Goal: Information Seeking & Learning: Learn about a topic

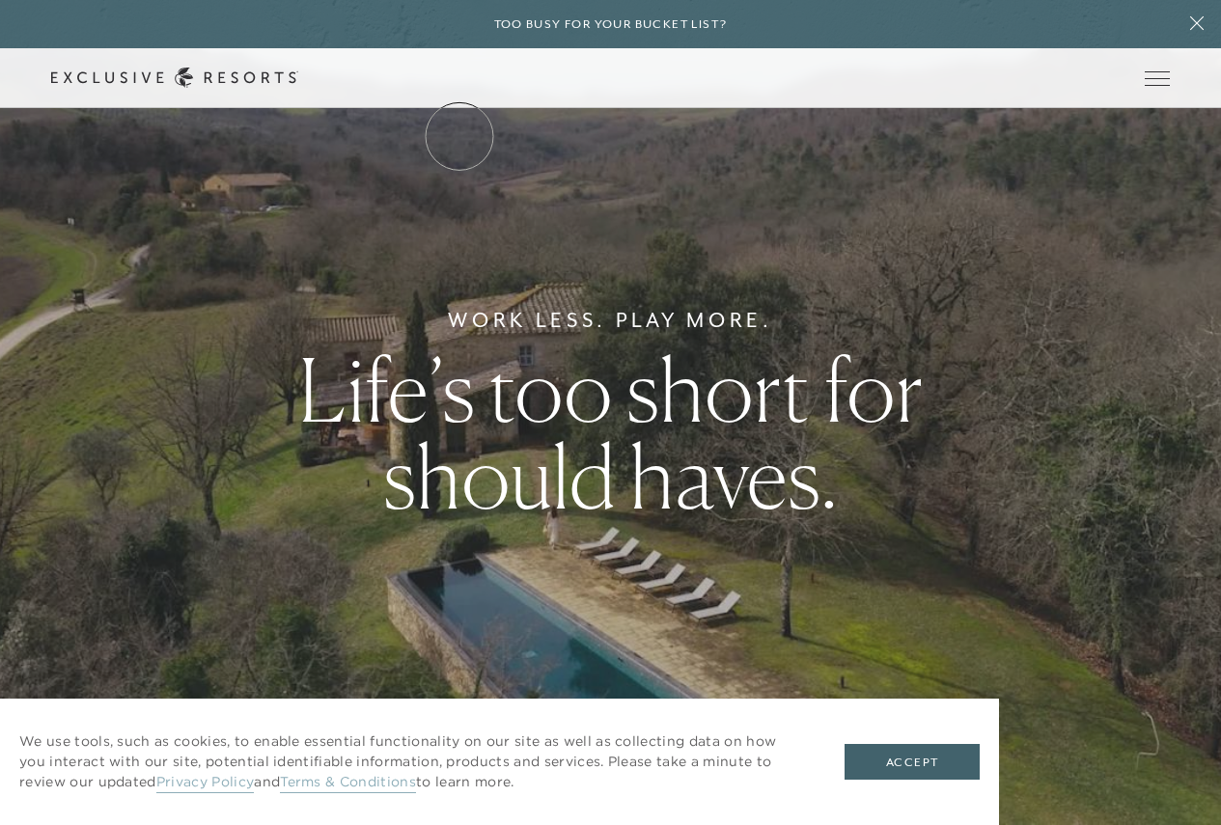
click at [0, 0] on link "The Collection" at bounding box center [0, 0] width 0 height 0
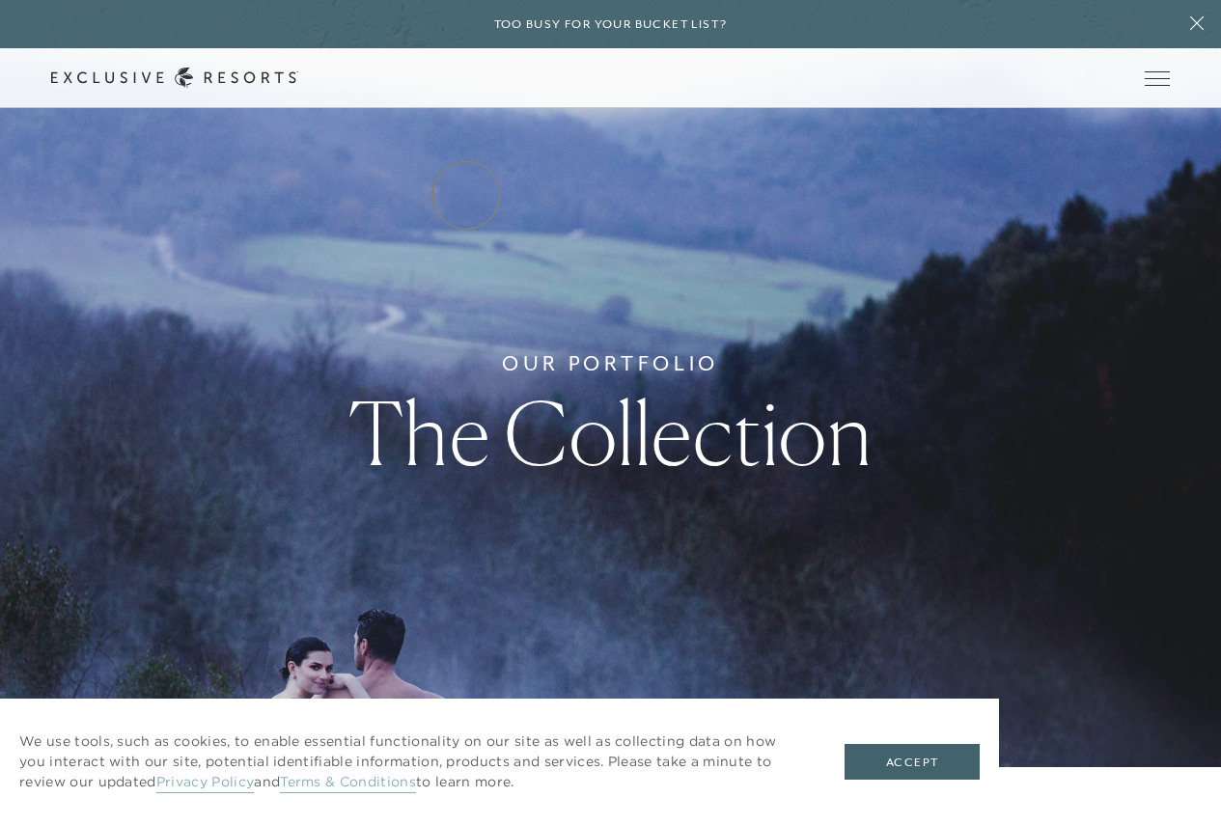
click at [0, 0] on link "Residence Collection" at bounding box center [0, 0] width 0 height 0
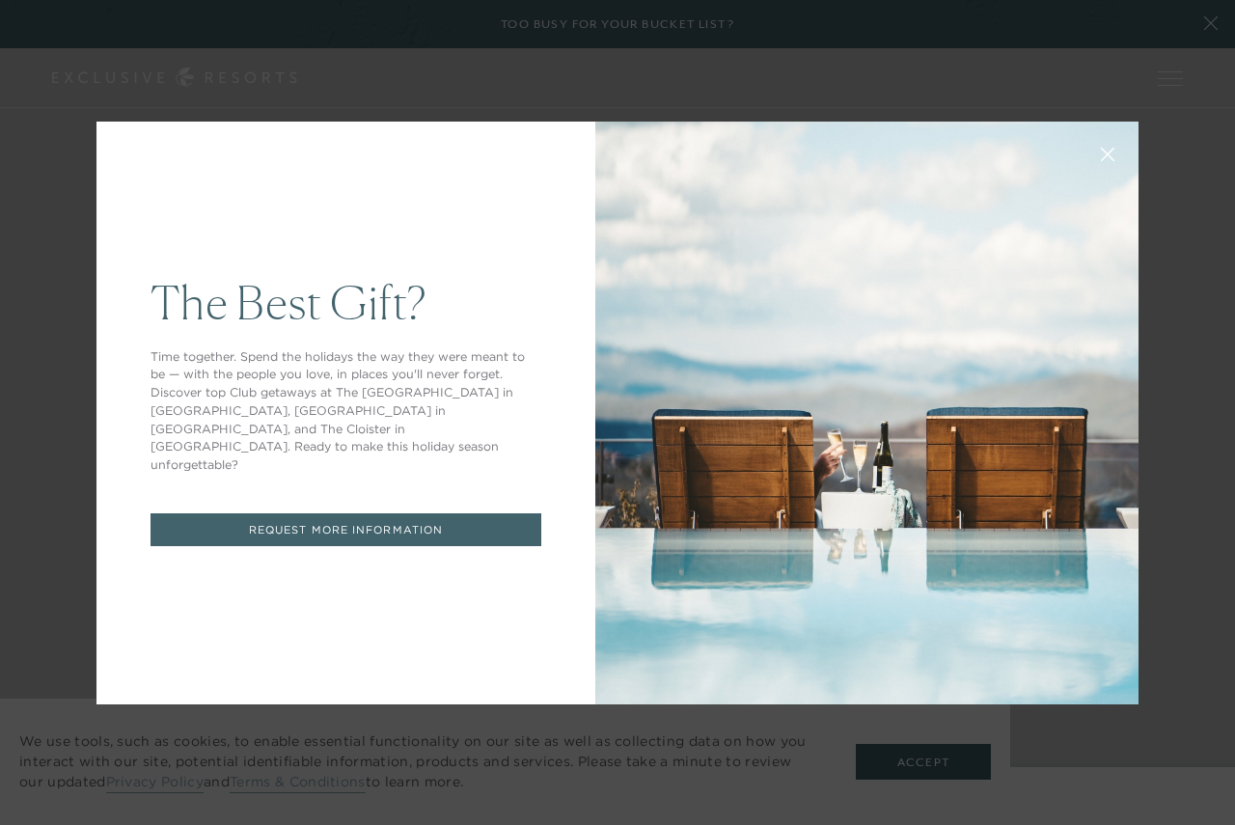
click at [899, 760] on div "The Best Gift? Time together. Spend the holidays the way they were meant to be …" at bounding box center [617, 412] width 1235 height 825
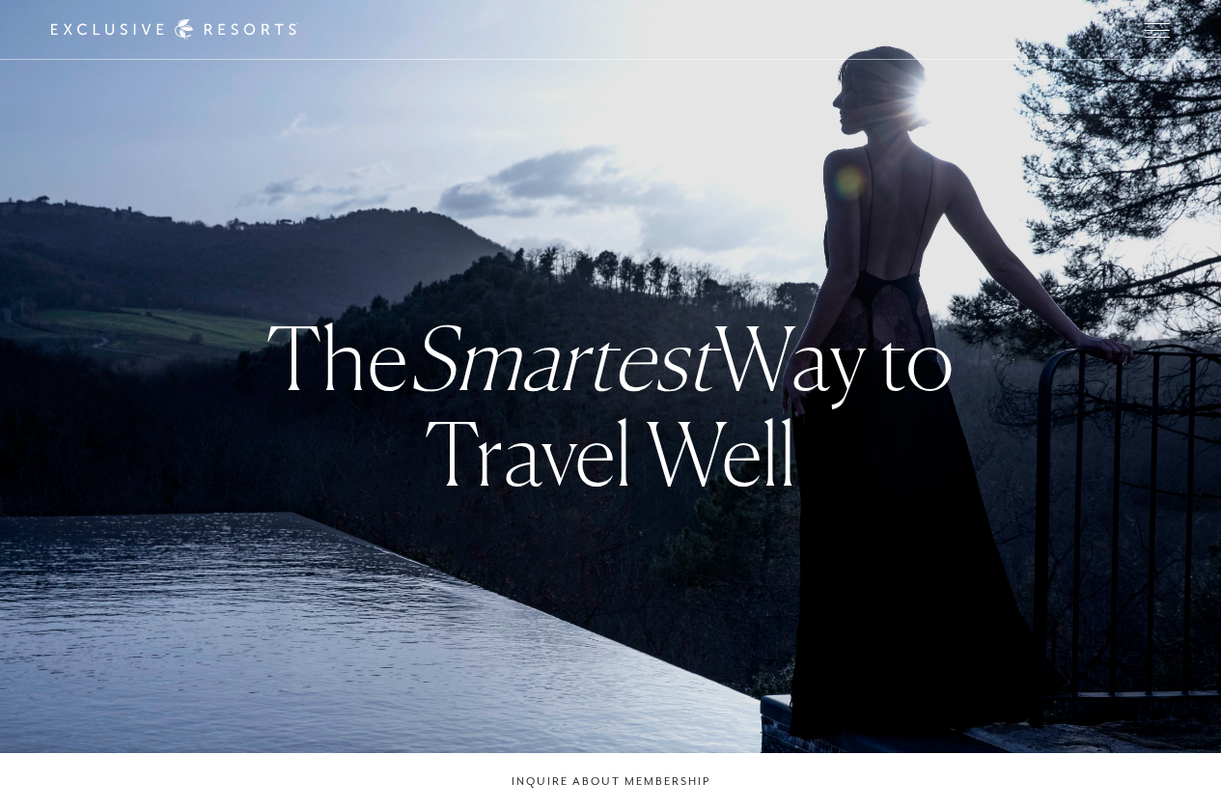
checkbox input "false"
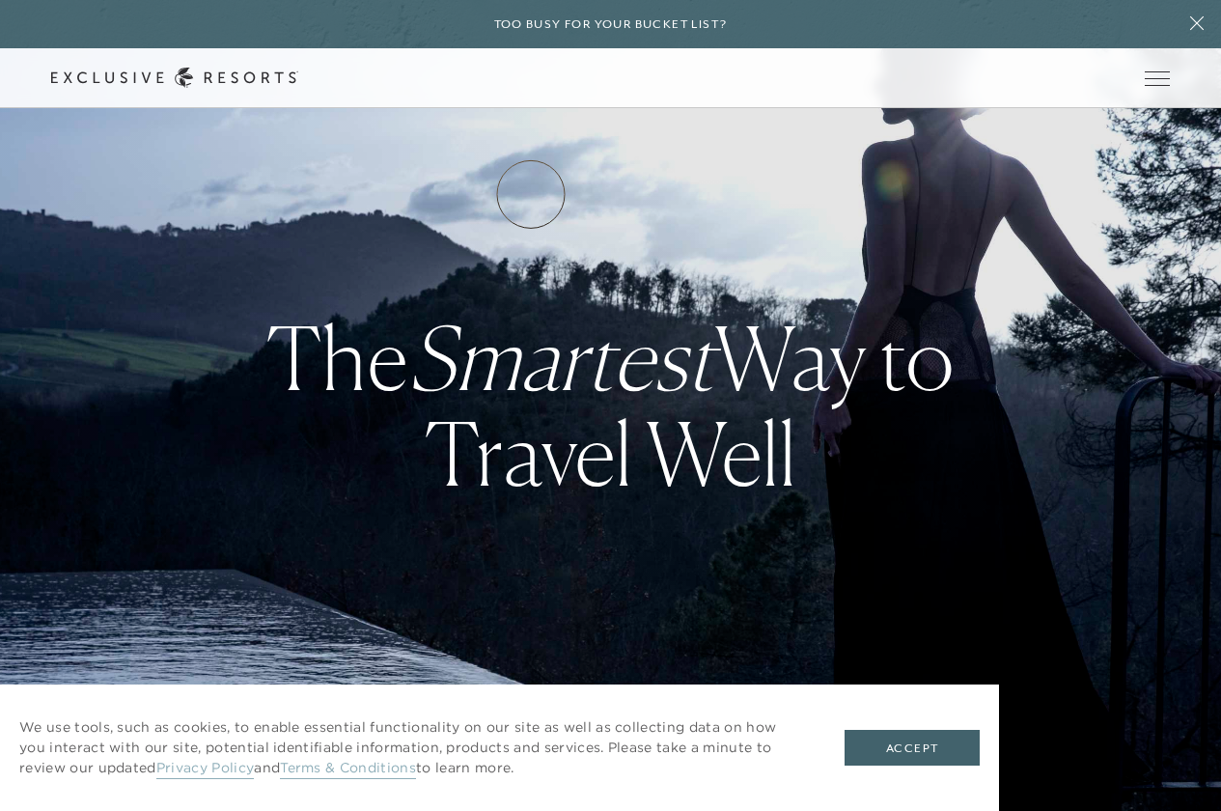
click at [0, 0] on link "How it works" at bounding box center [0, 0] width 0 height 0
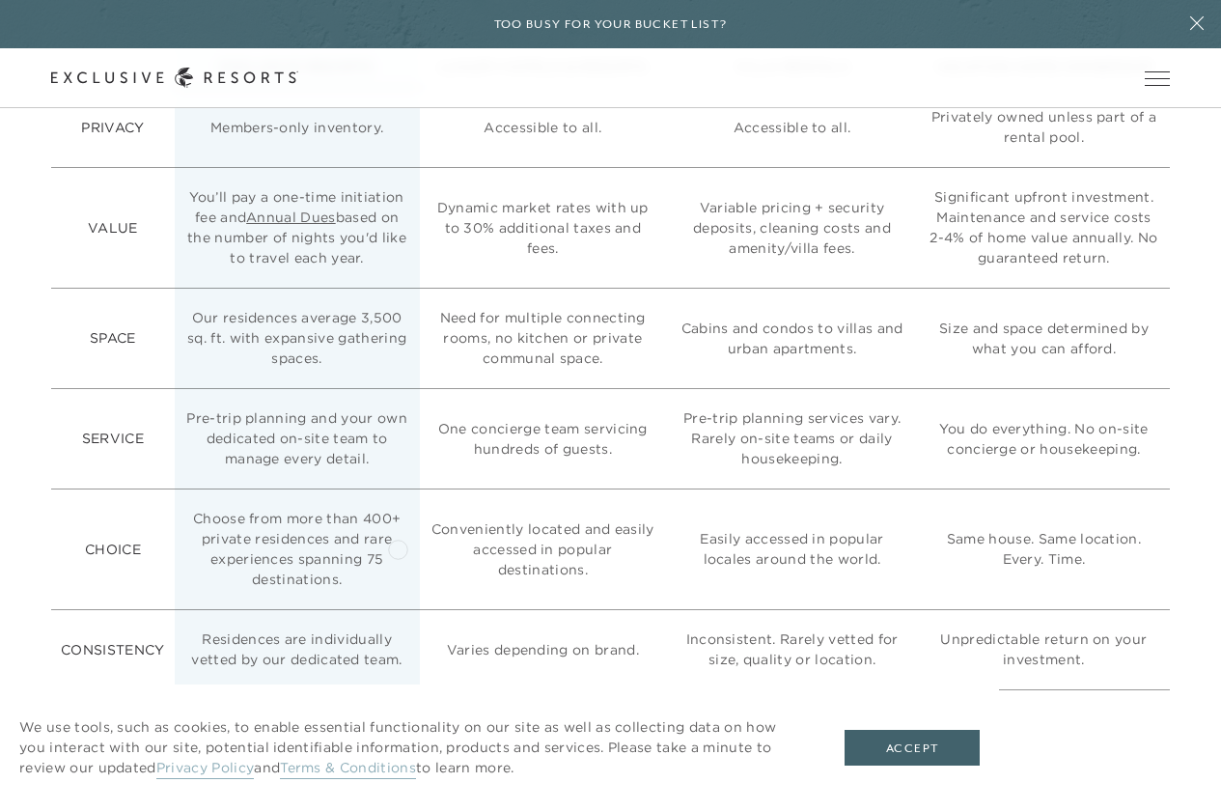
scroll to position [5211, 0]
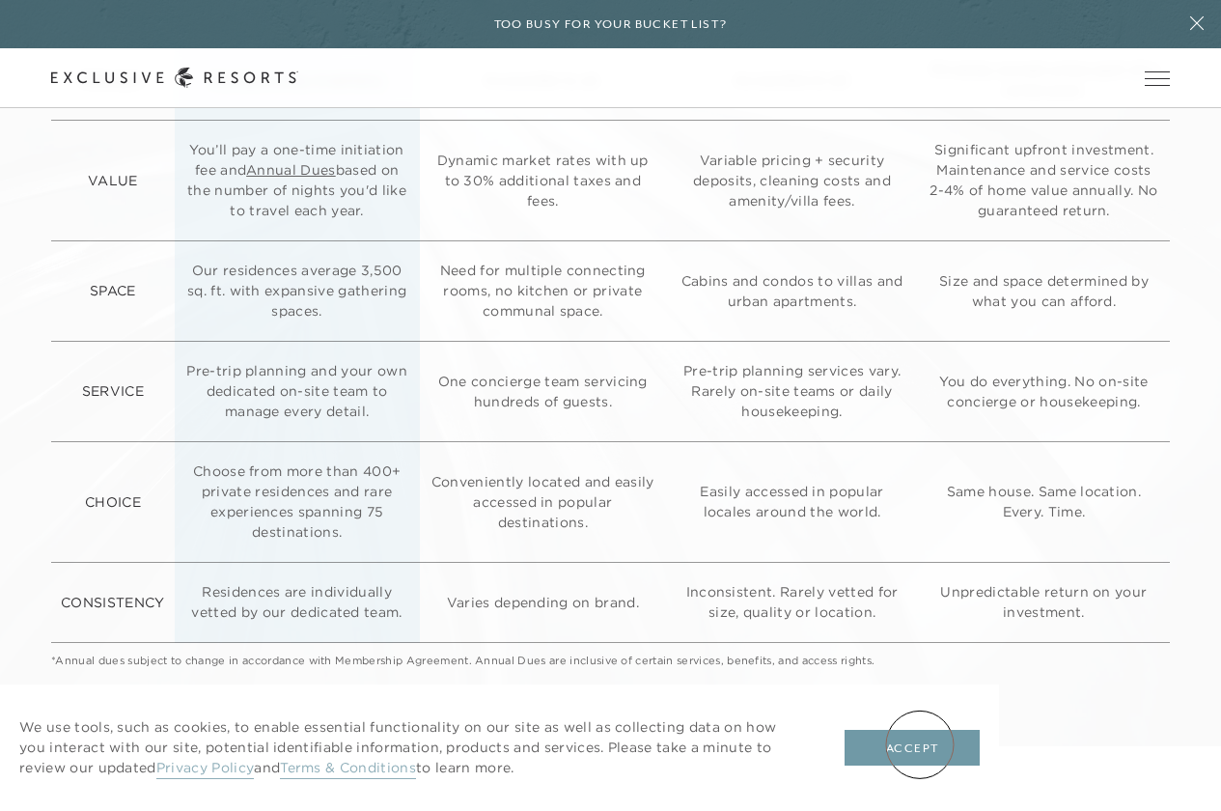
click at [920, 744] on button "Accept" at bounding box center [911, 748] width 135 height 37
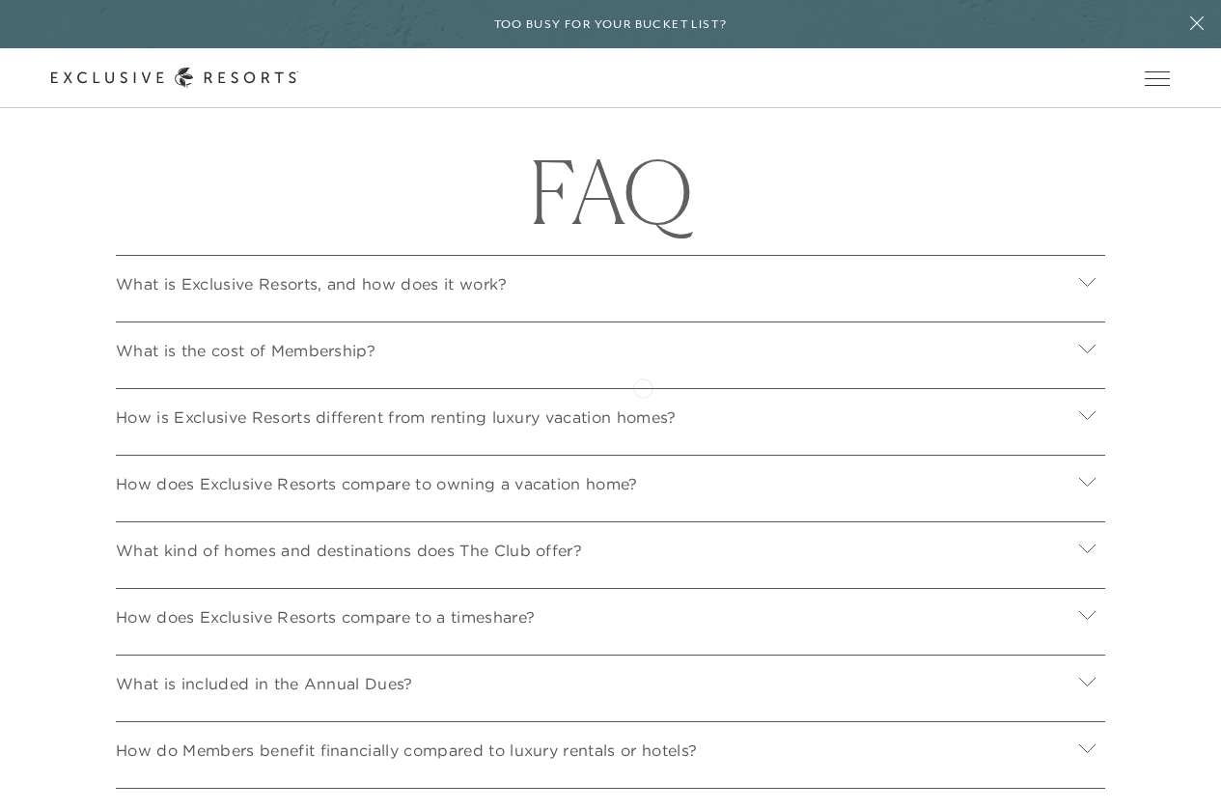
scroll to position [6852, 0]
click at [1084, 356] on icon at bounding box center [1087, 347] width 18 height 18
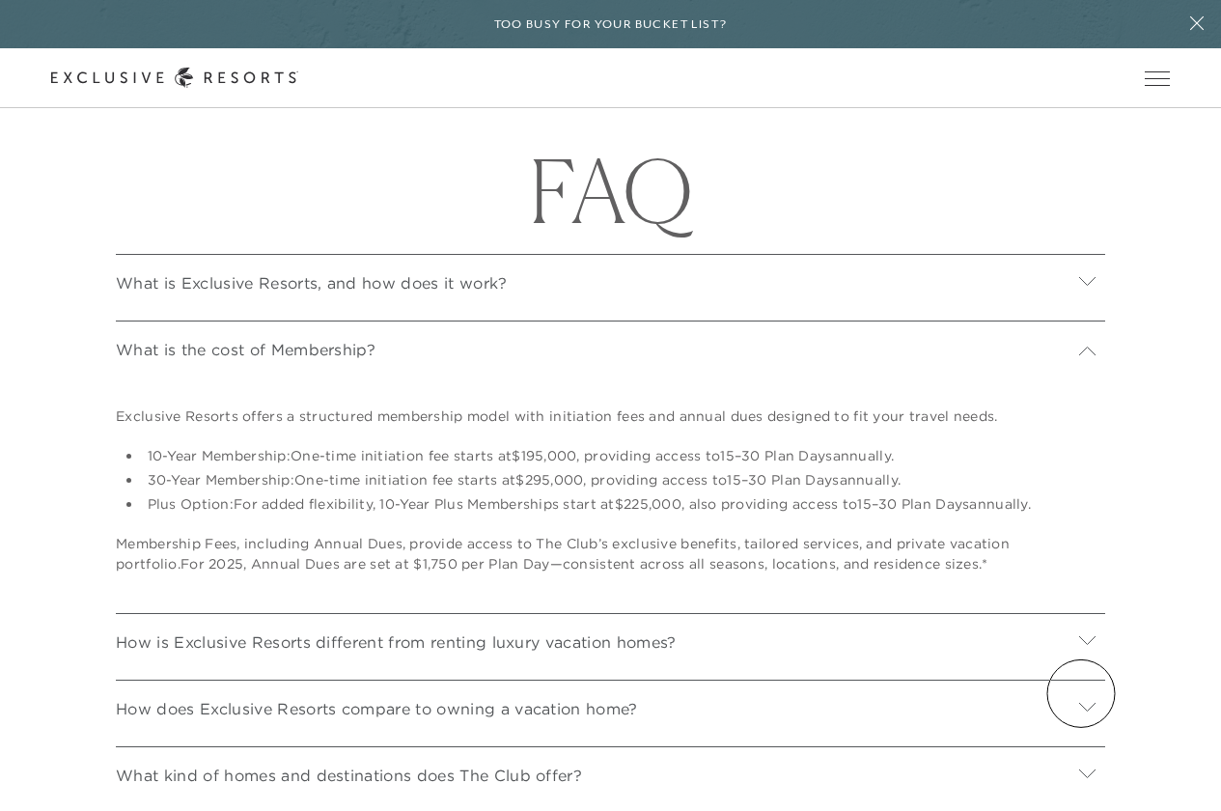
click at [1081, 649] on icon at bounding box center [1087, 639] width 18 height 18
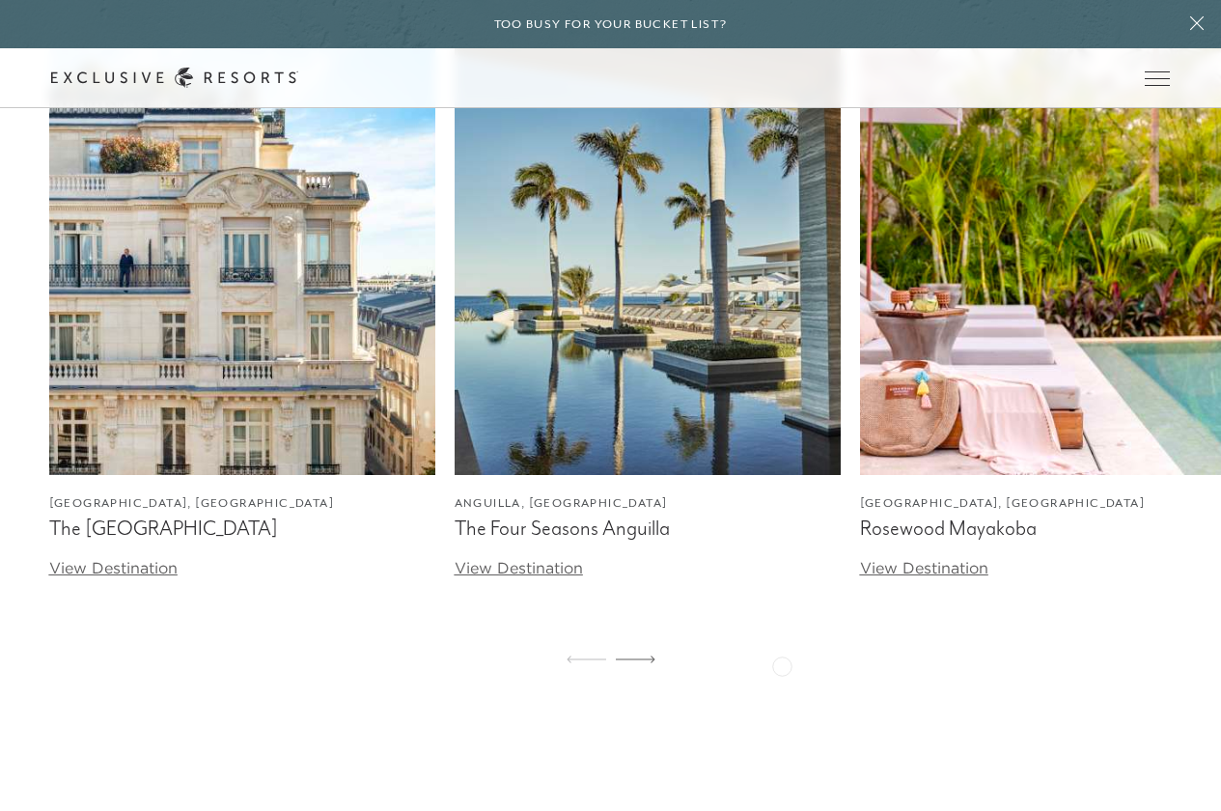
scroll to position [6273, 0]
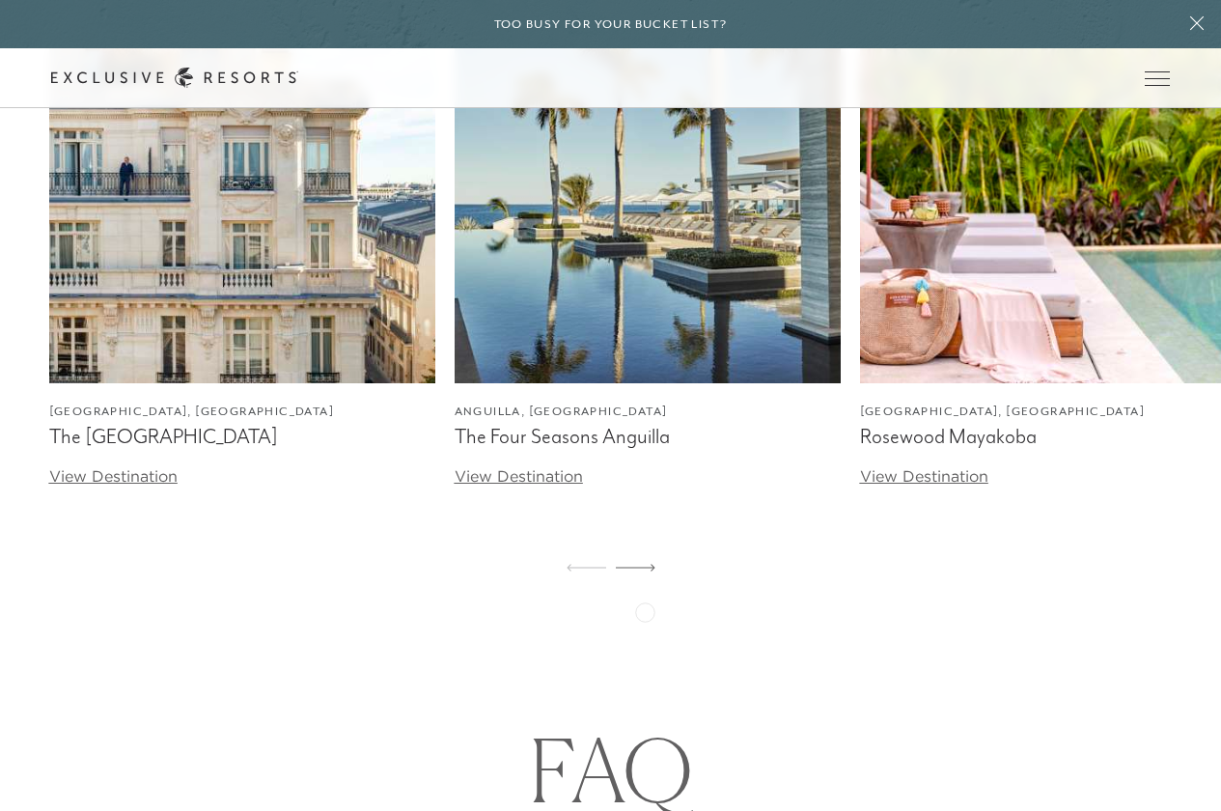
click at [645, 571] on icon at bounding box center [636, 568] width 40 height 8
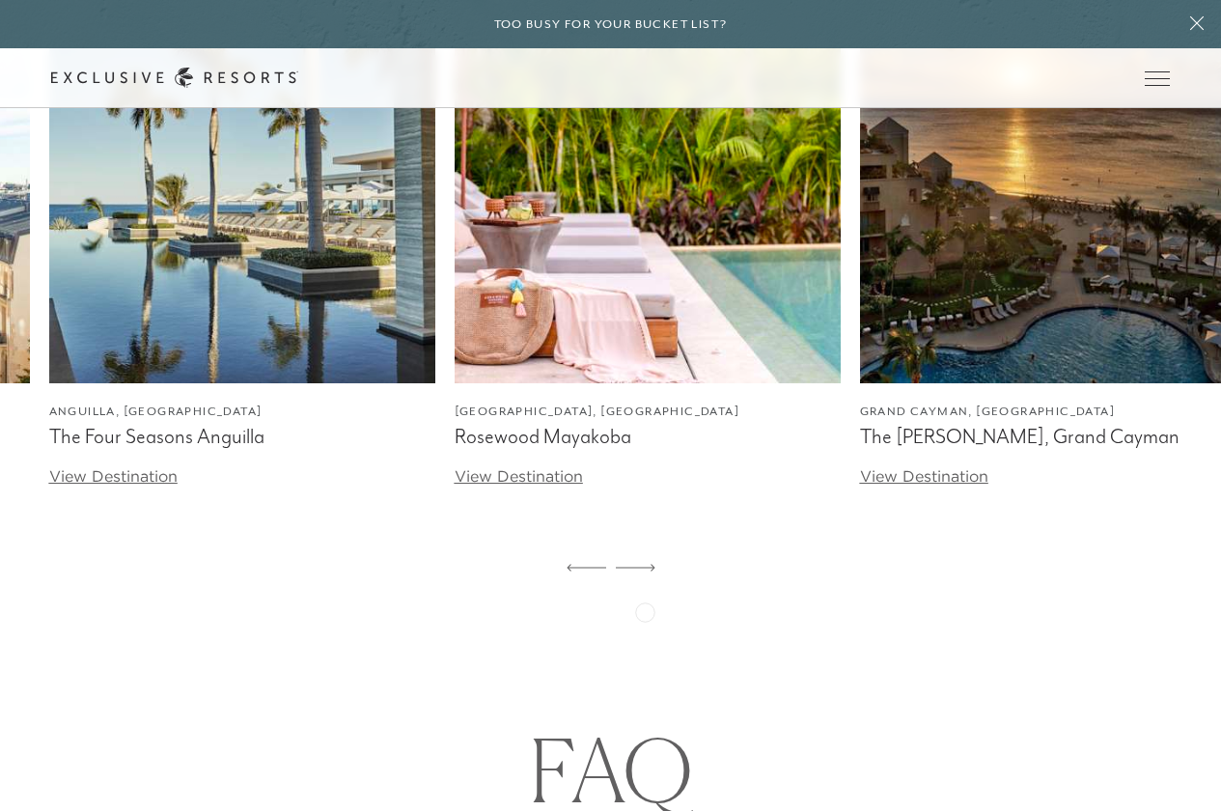
click at [645, 571] on icon at bounding box center [636, 568] width 40 height 8
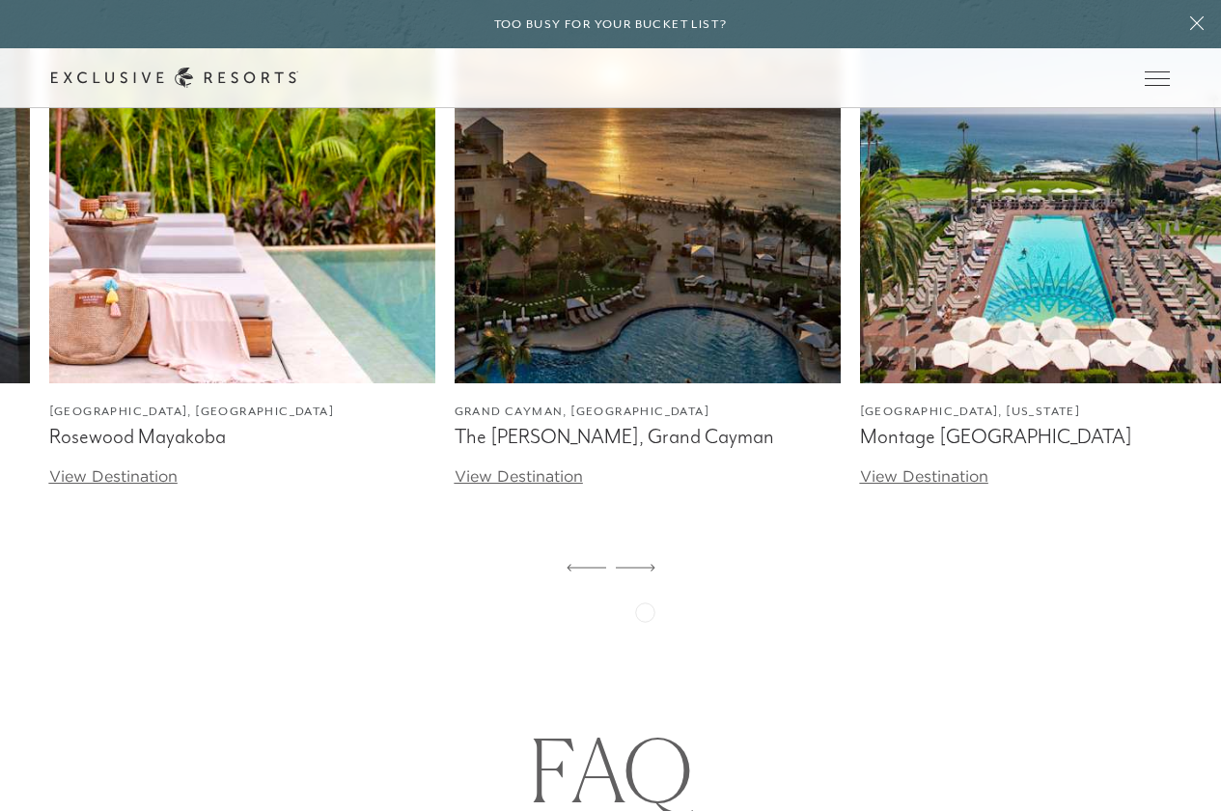
click at [645, 571] on icon at bounding box center [636, 568] width 40 height 8
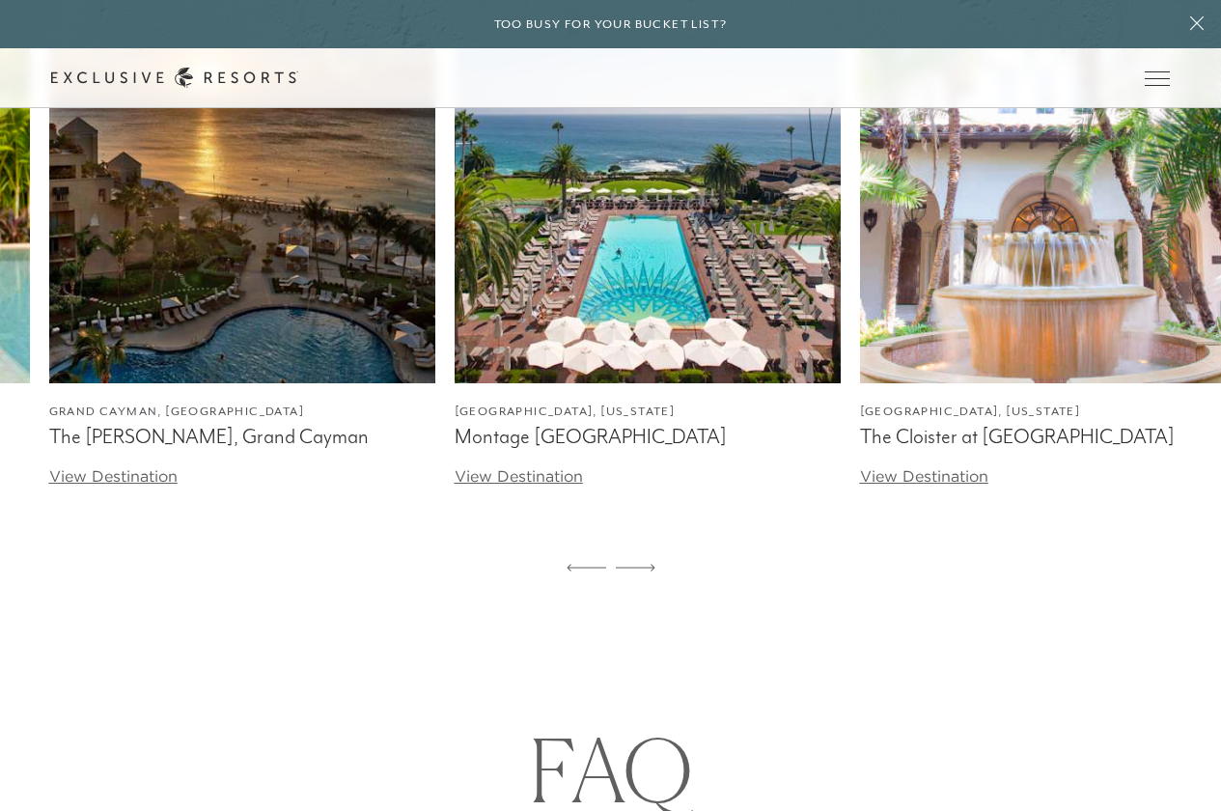
click at [645, 571] on icon at bounding box center [636, 568] width 40 height 8
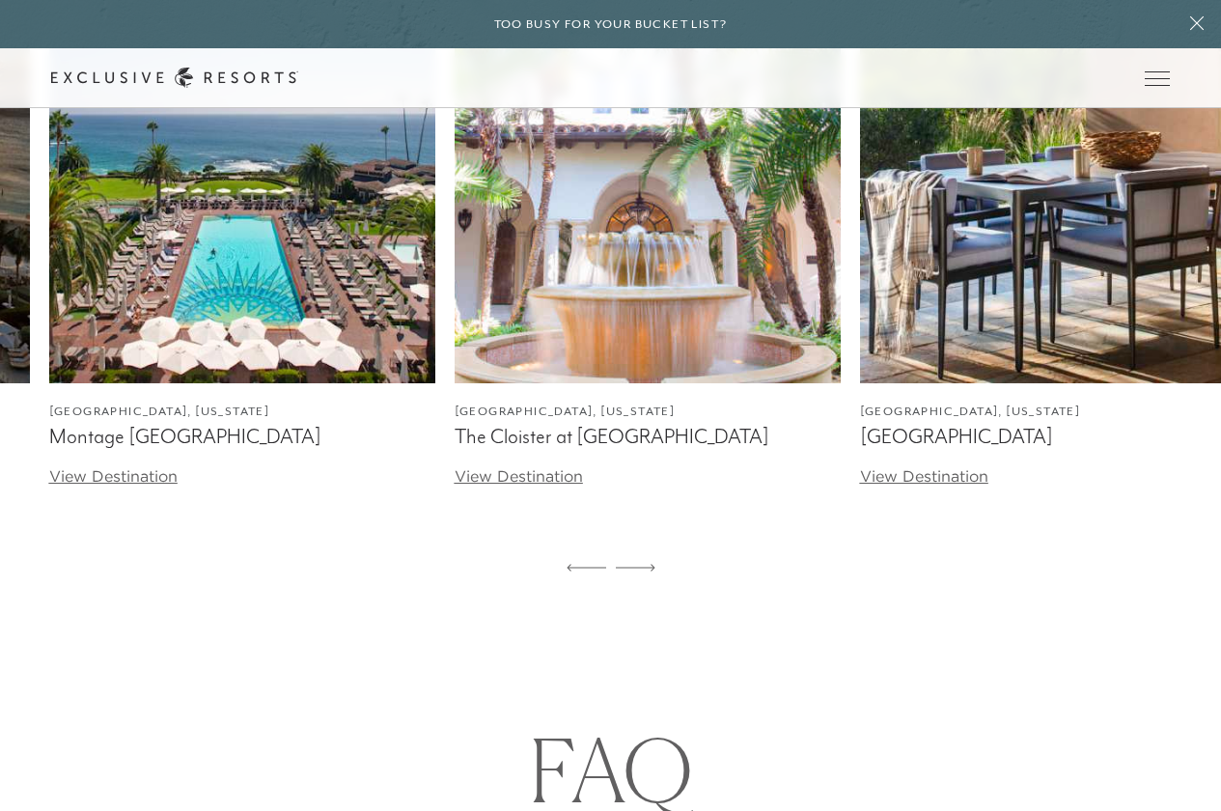
click at [645, 571] on icon at bounding box center [636, 568] width 40 height 8
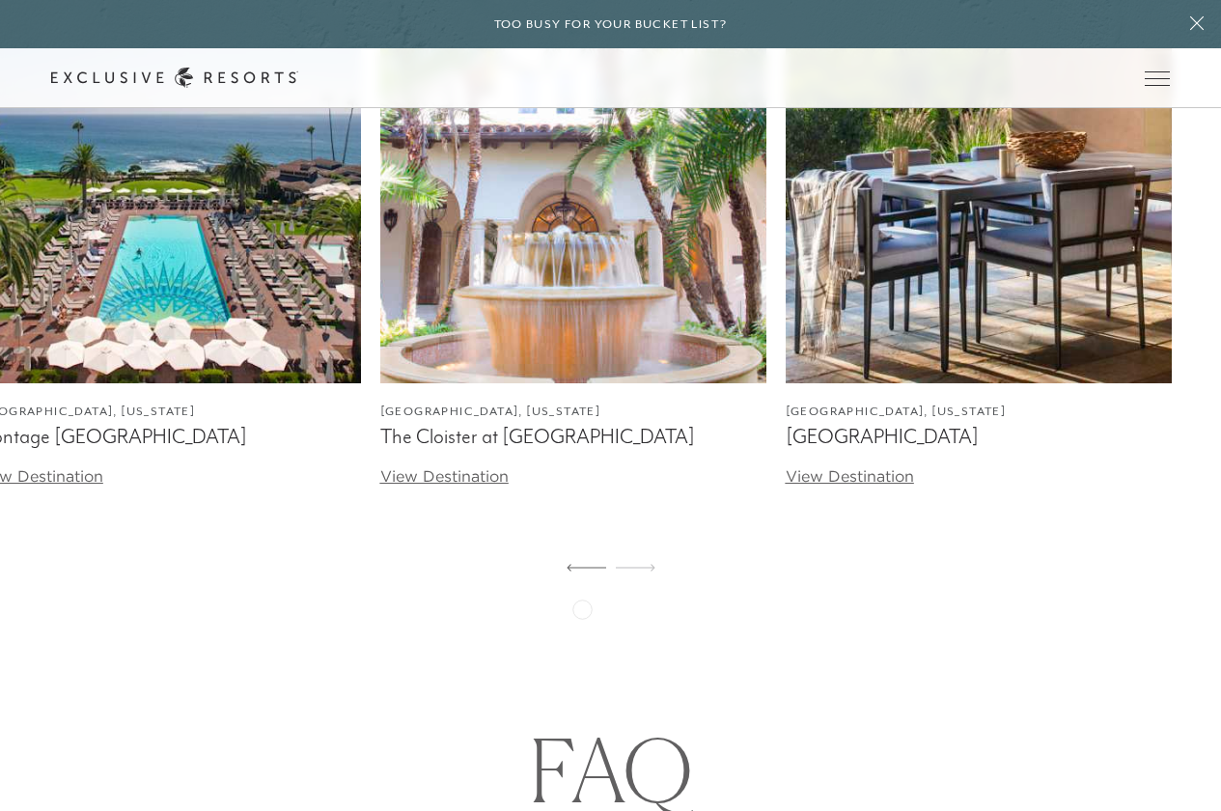
click at [582, 571] on icon at bounding box center [586, 568] width 40 height 8
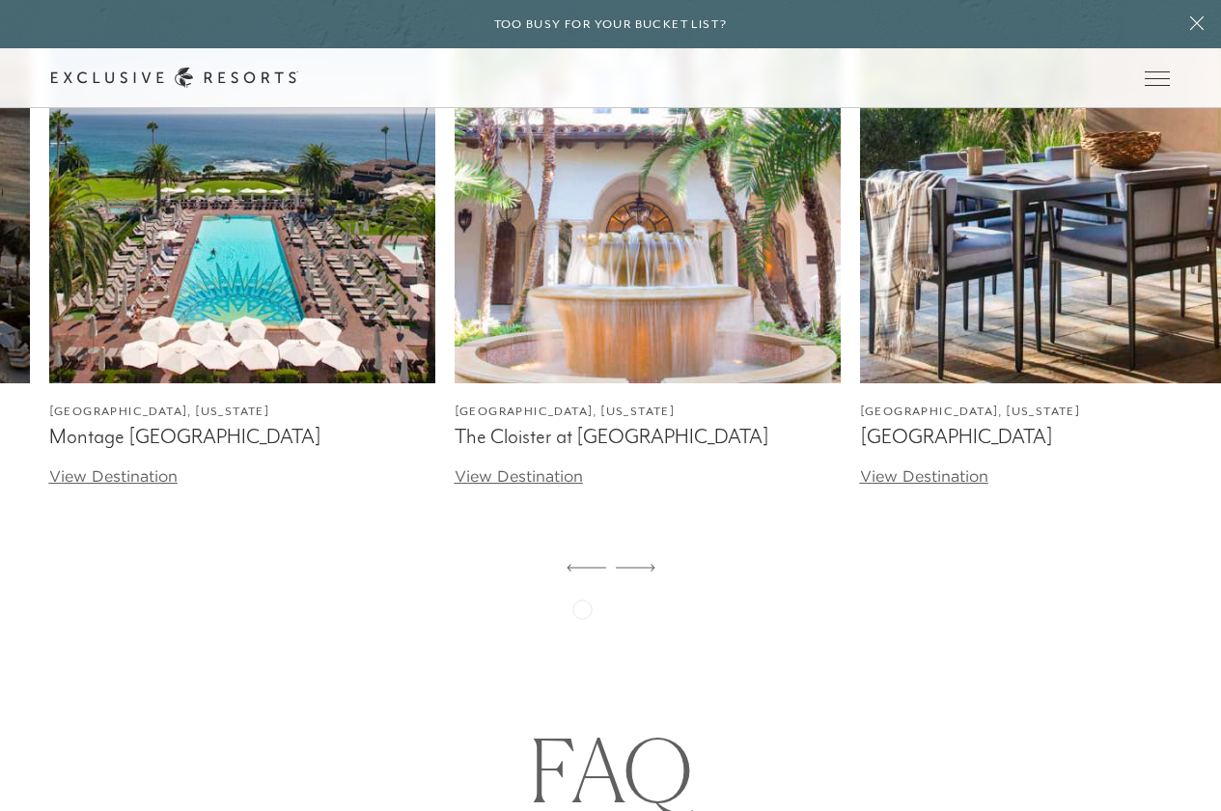
click at [582, 571] on icon at bounding box center [586, 568] width 40 height 8
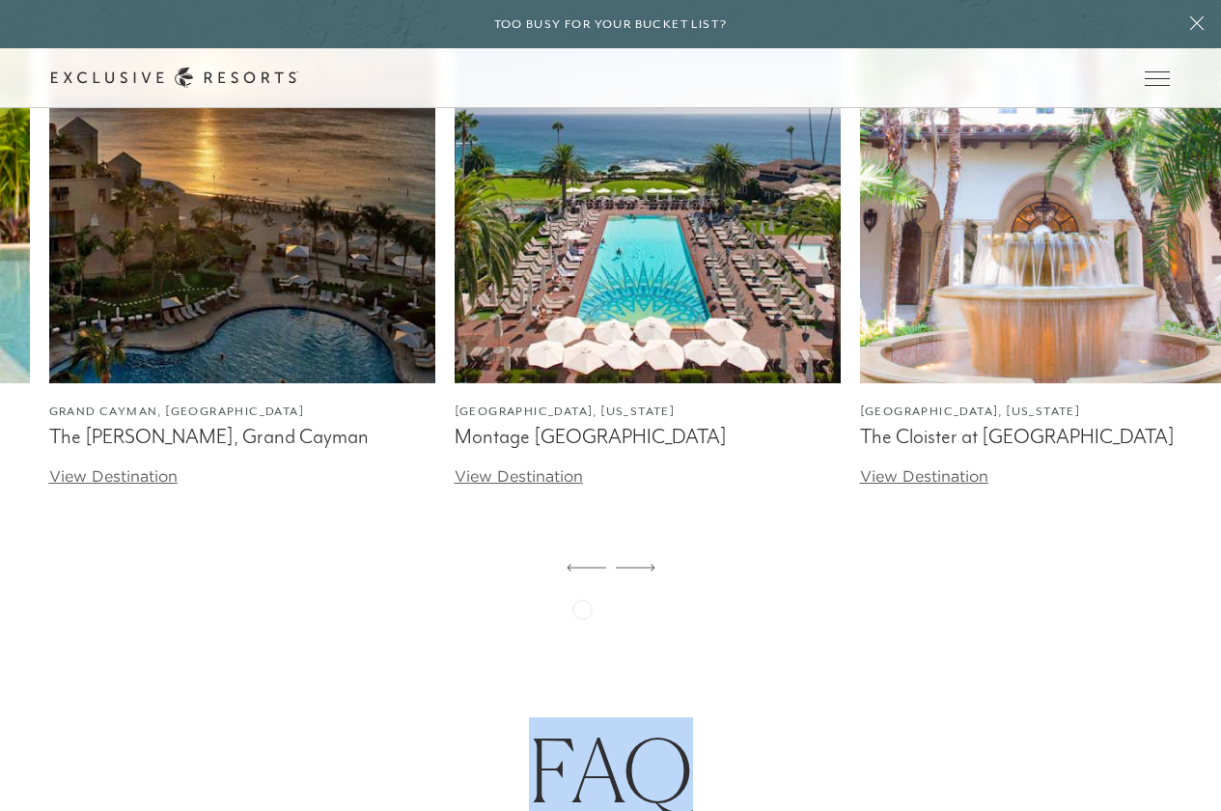
click at [582, 571] on icon at bounding box center [586, 568] width 40 height 8
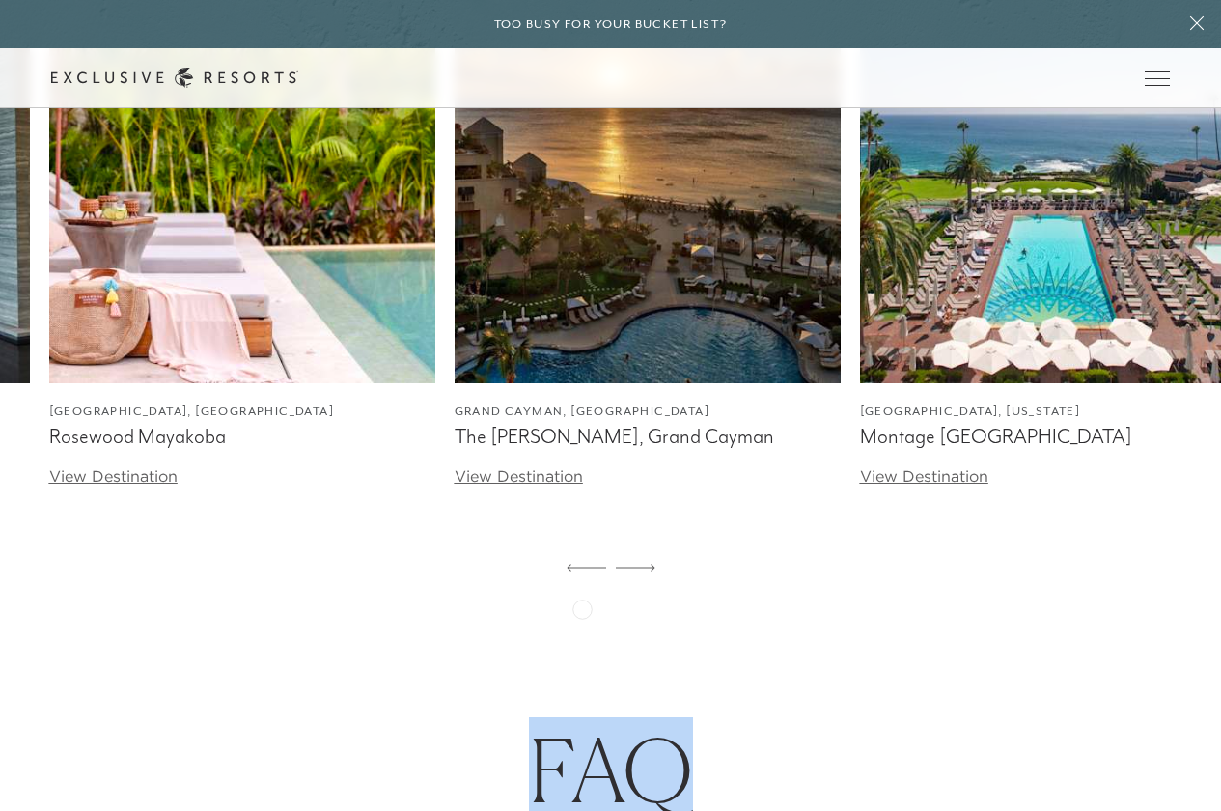
click at [582, 571] on icon at bounding box center [586, 568] width 40 height 8
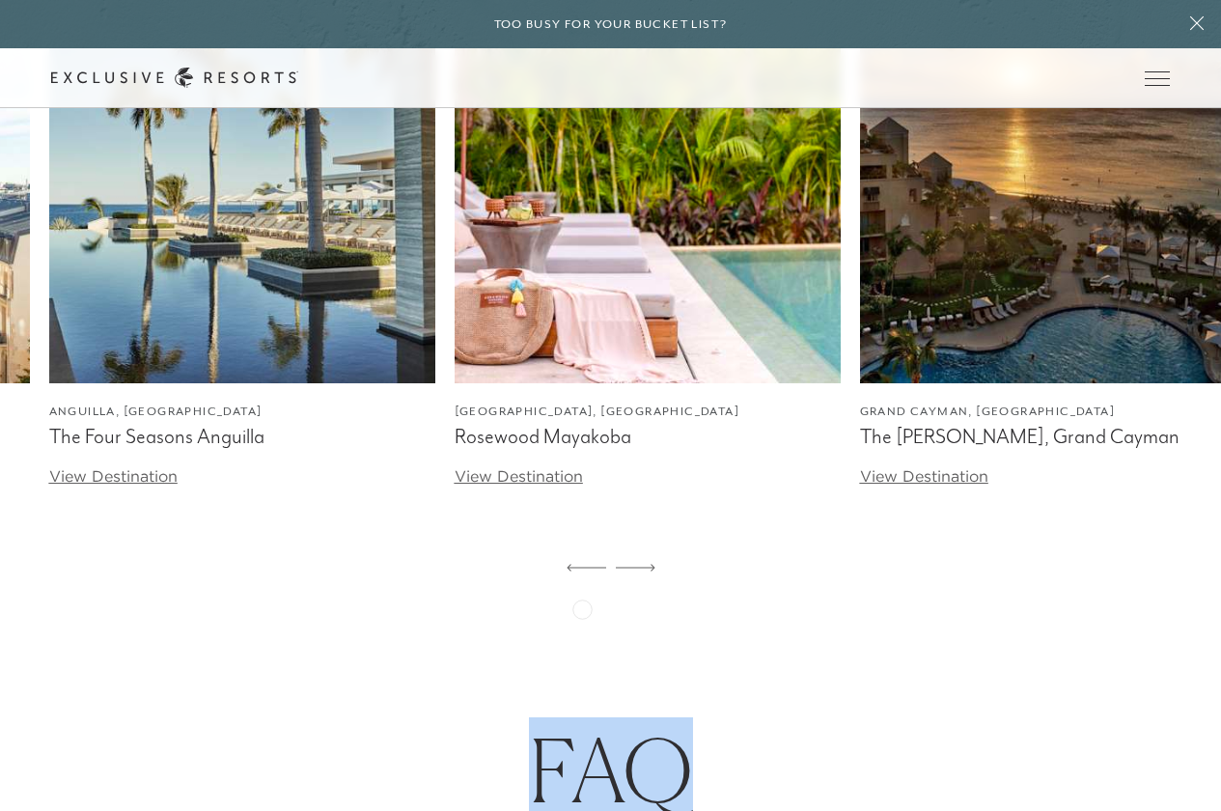
click at [582, 571] on icon at bounding box center [586, 568] width 40 height 8
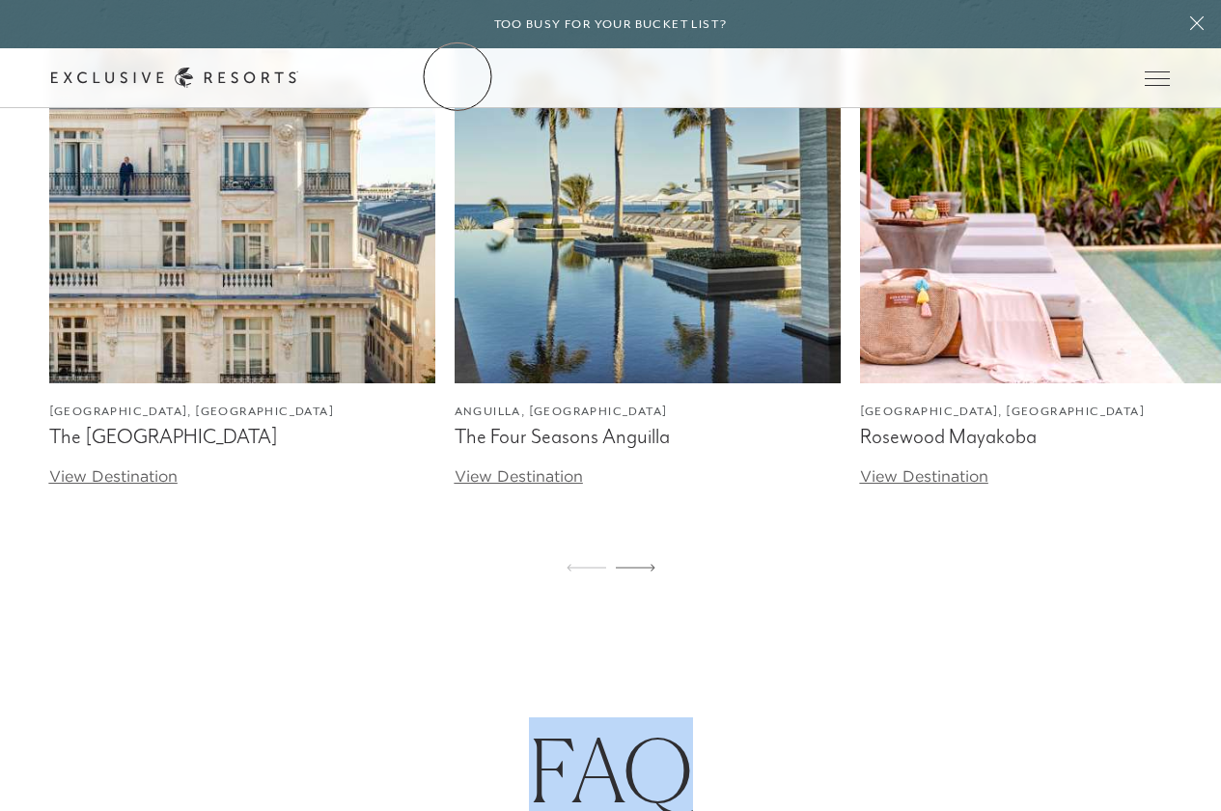
click at [0, 0] on link "The Collection" at bounding box center [0, 0] width 0 height 0
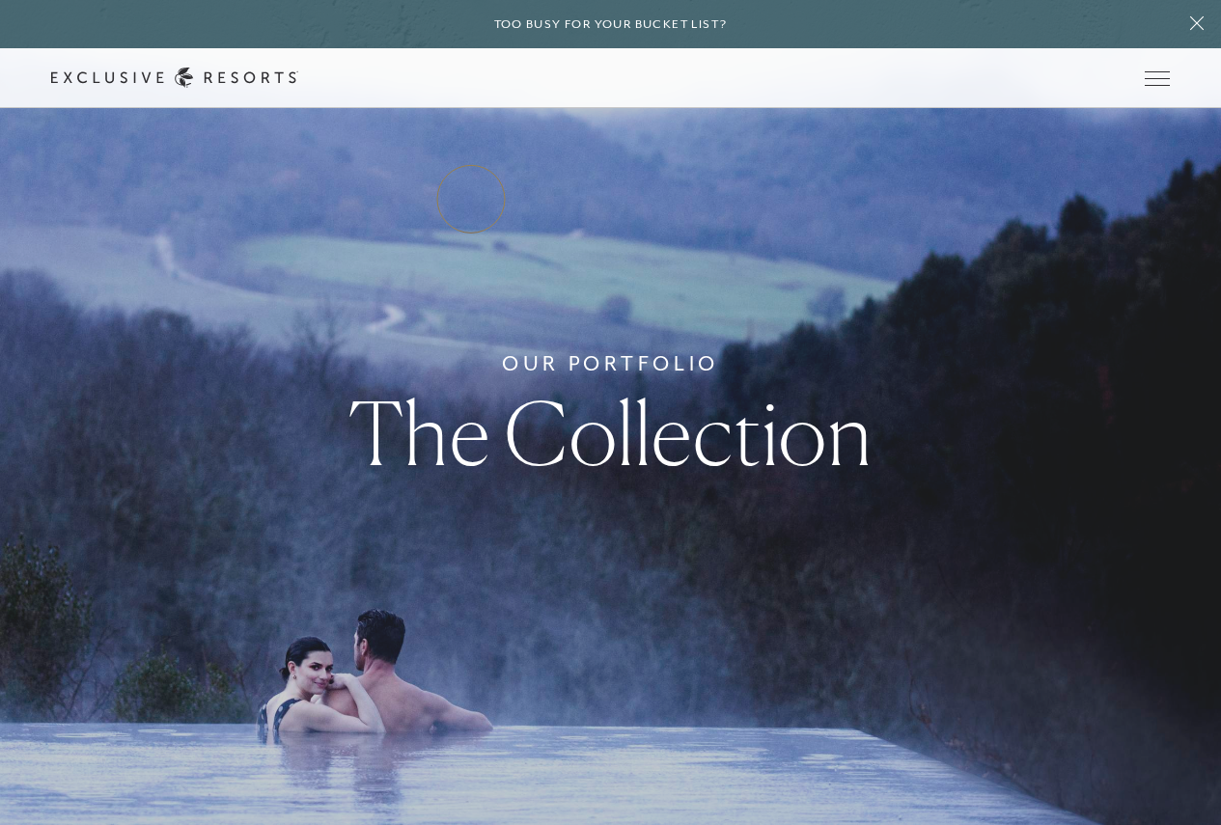
click at [0, 0] on link "Residence Collection" at bounding box center [0, 0] width 0 height 0
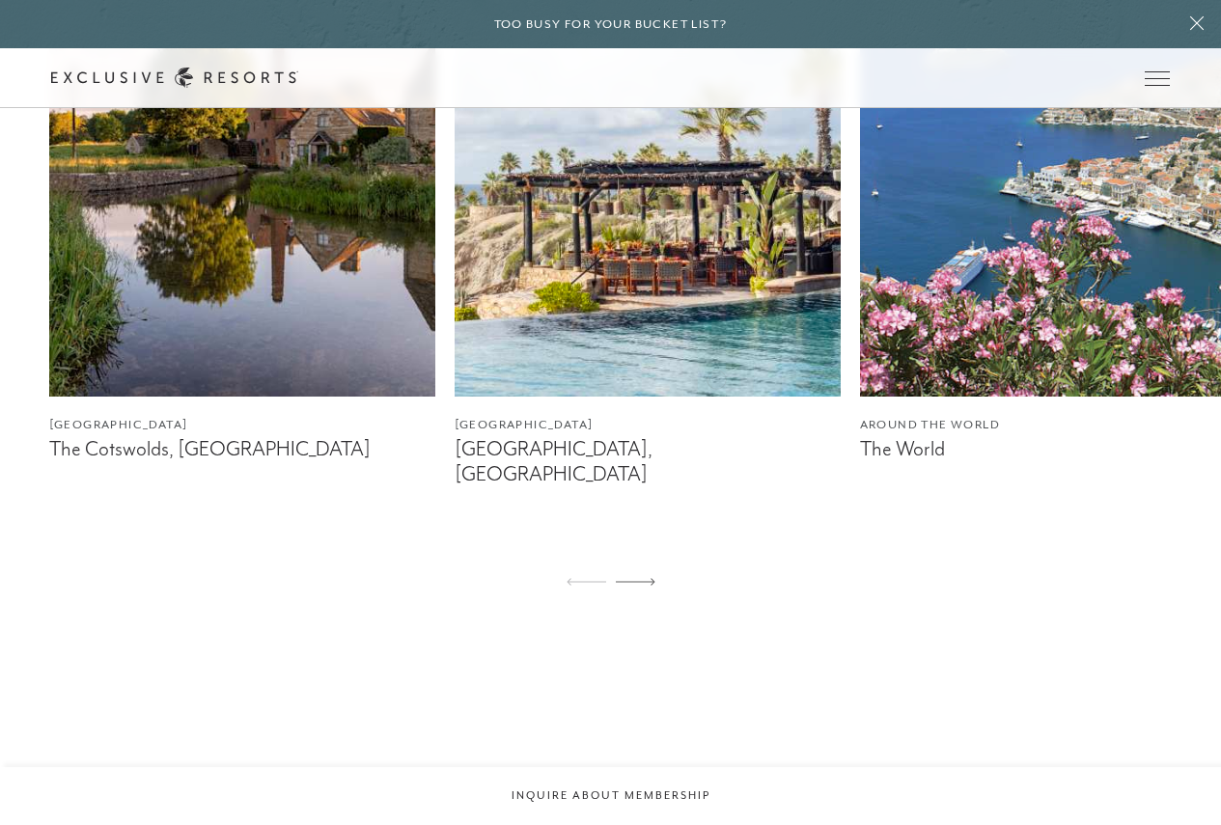
scroll to position [1351, 0]
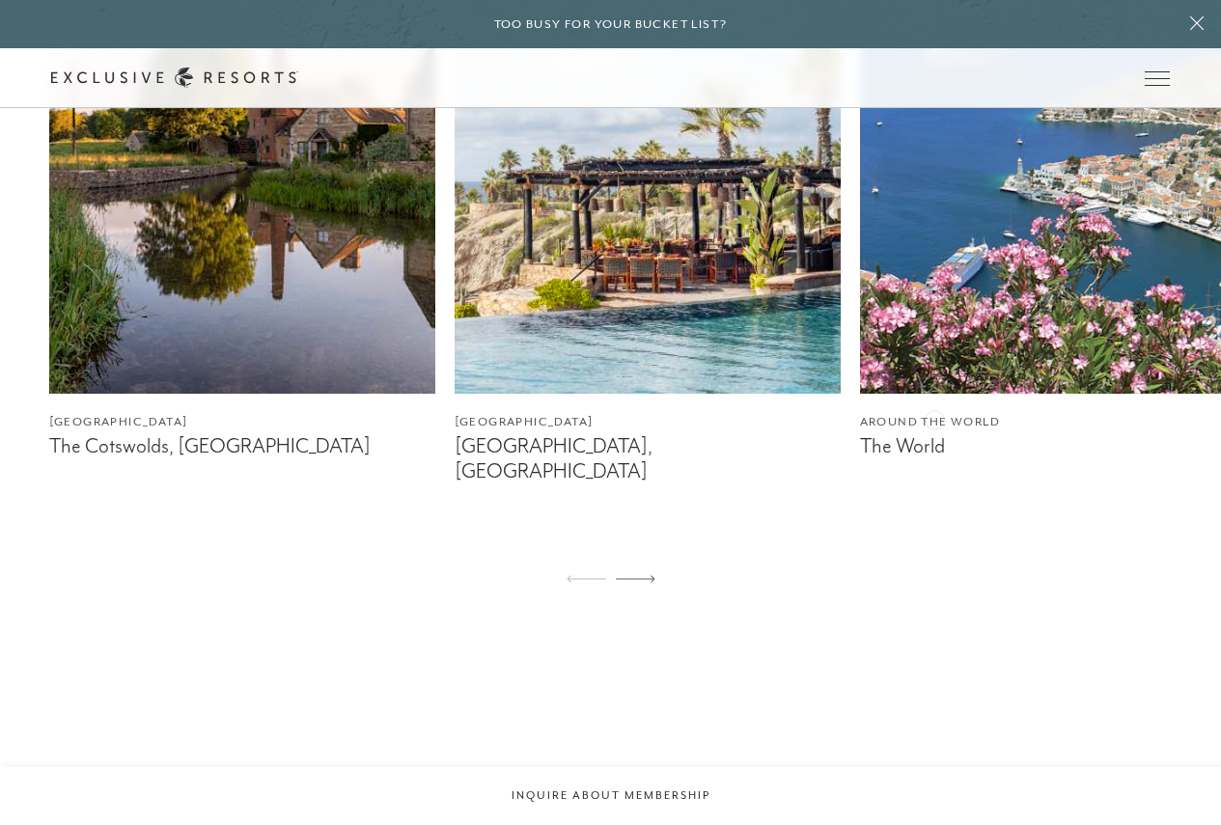
click at [934, 418] on figcaption "Around the World" at bounding box center [1053, 422] width 386 height 18
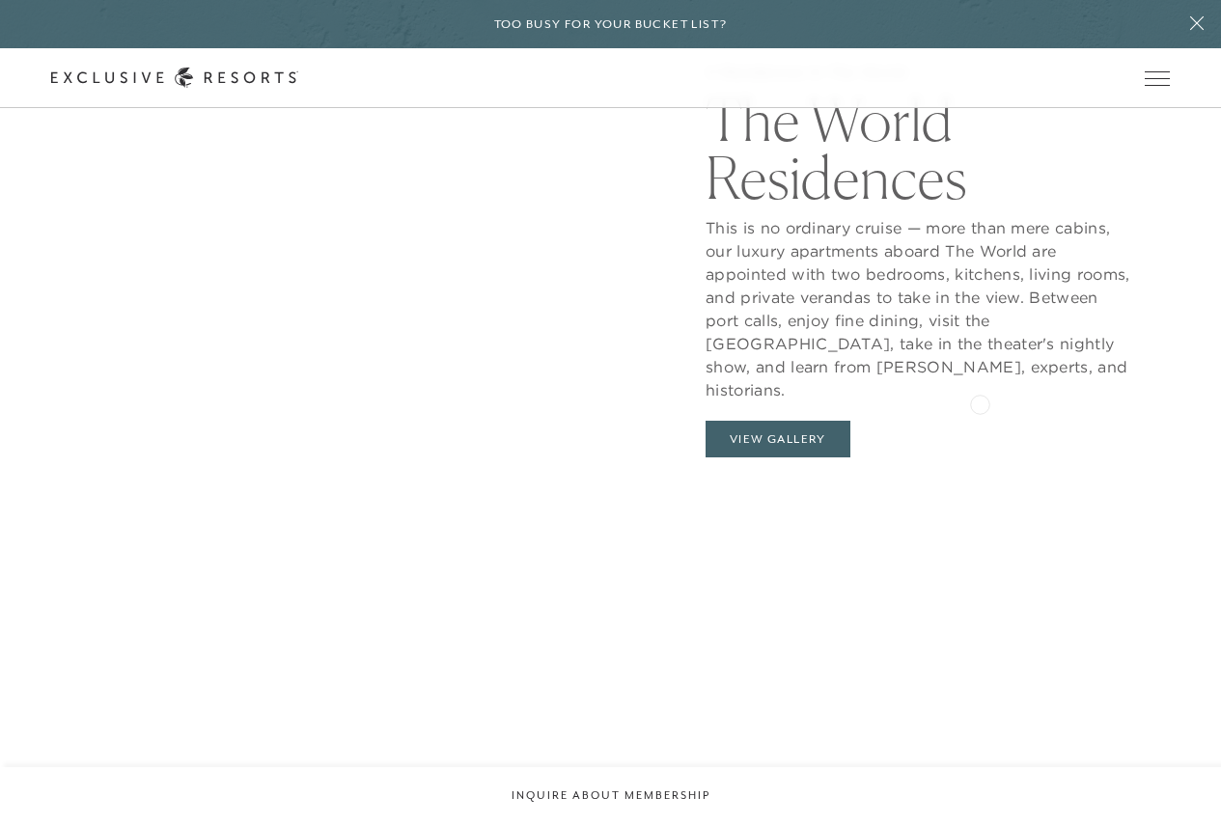
scroll to position [1930, 0]
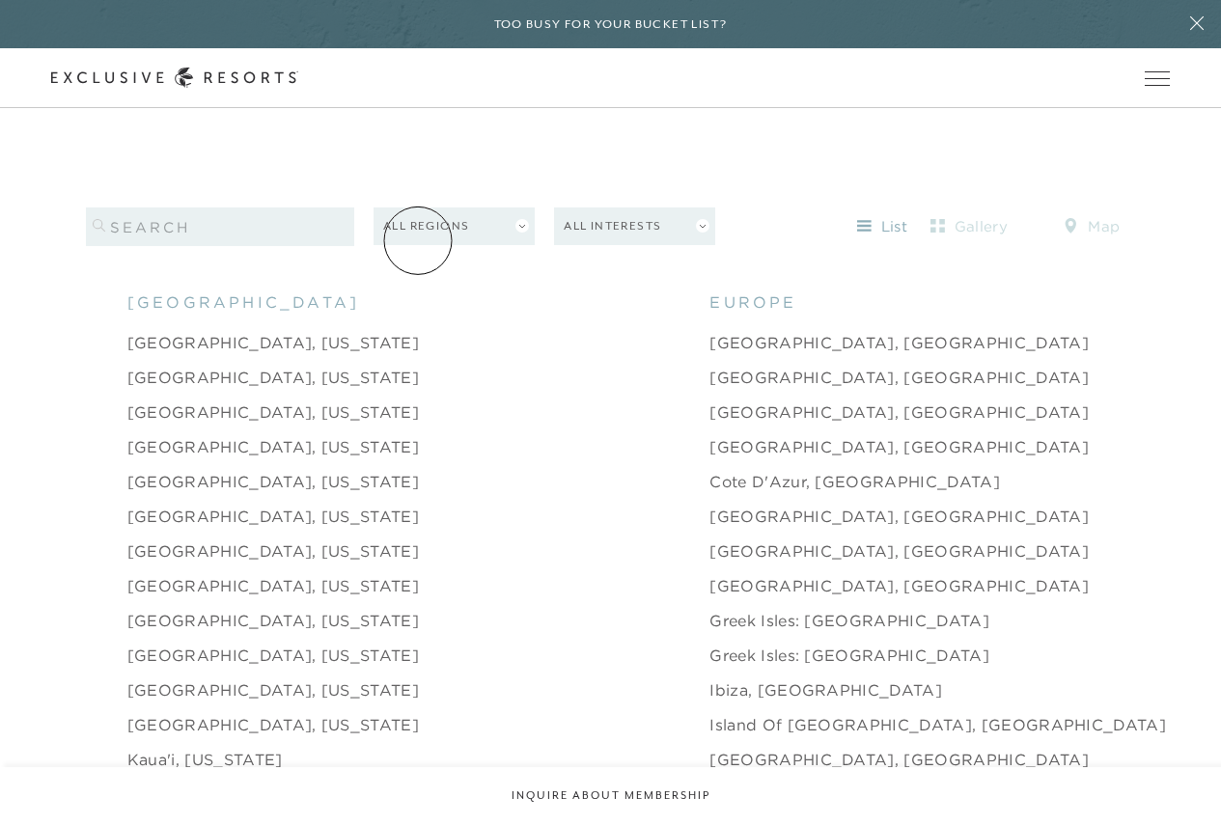
scroll to position [1930, 0]
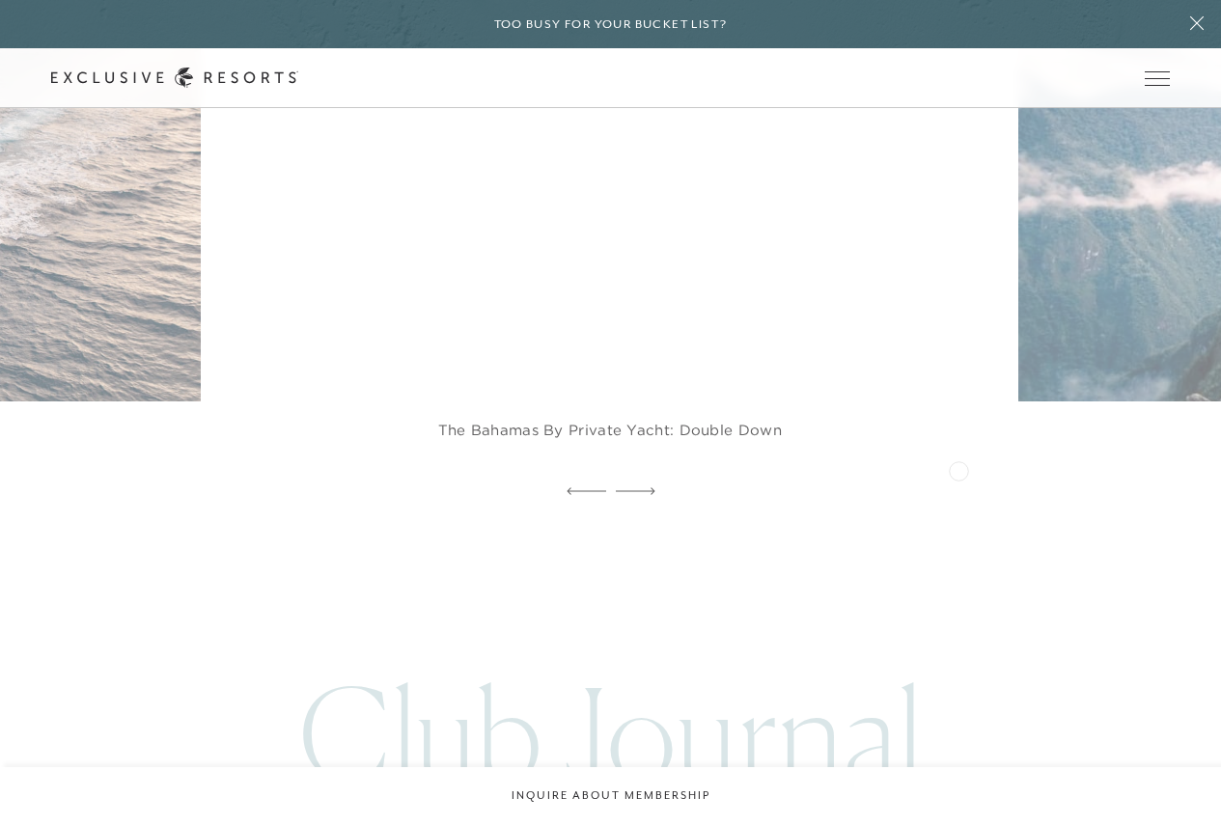
scroll to position [3860, 0]
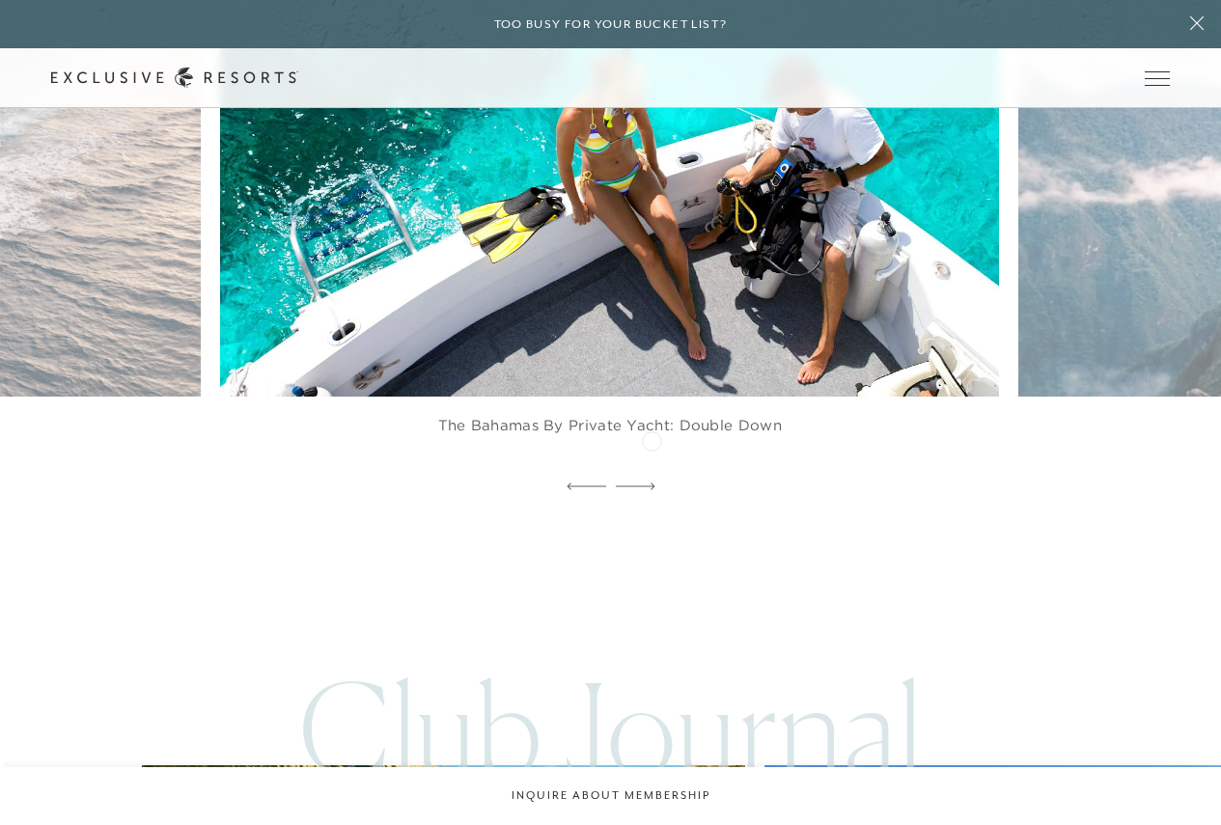
click at [651, 473] on div at bounding box center [636, 487] width 40 height 29
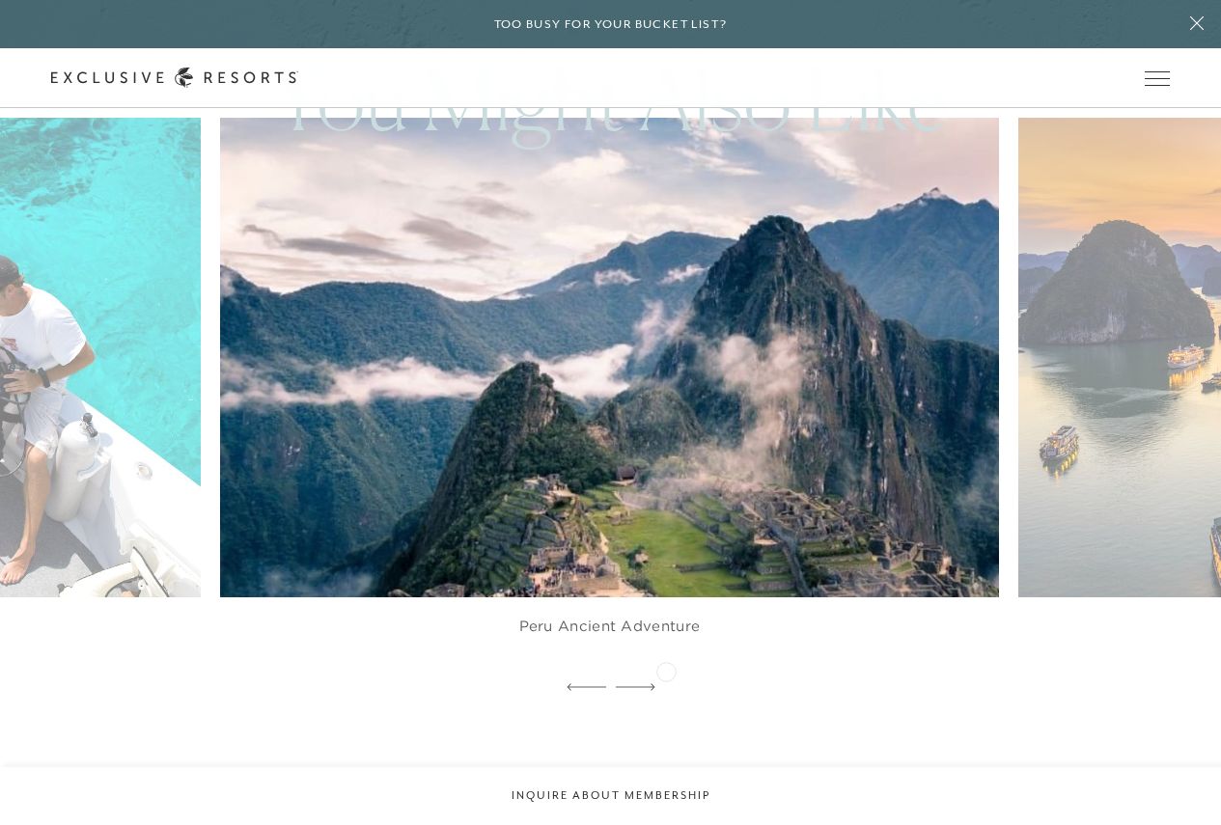
scroll to position [3667, 0]
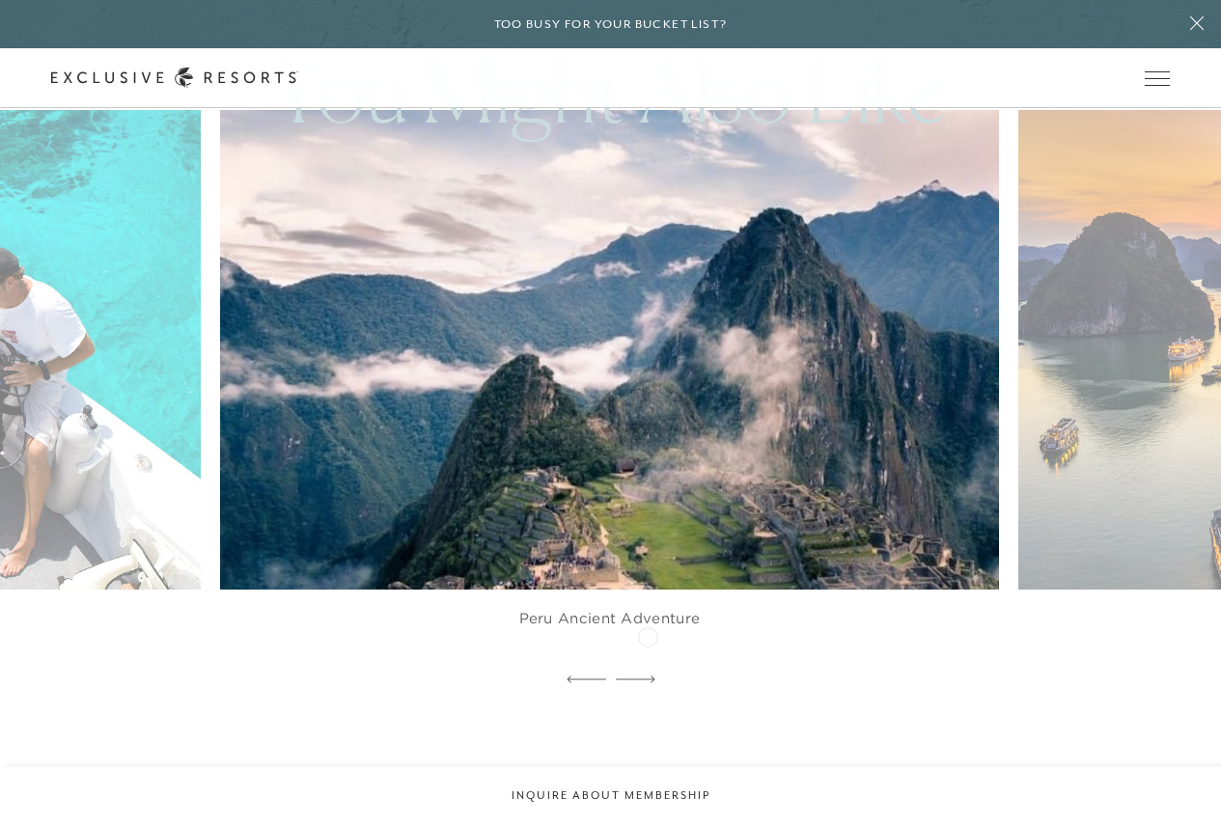
click at [648, 676] on icon at bounding box center [636, 680] width 40 height 8
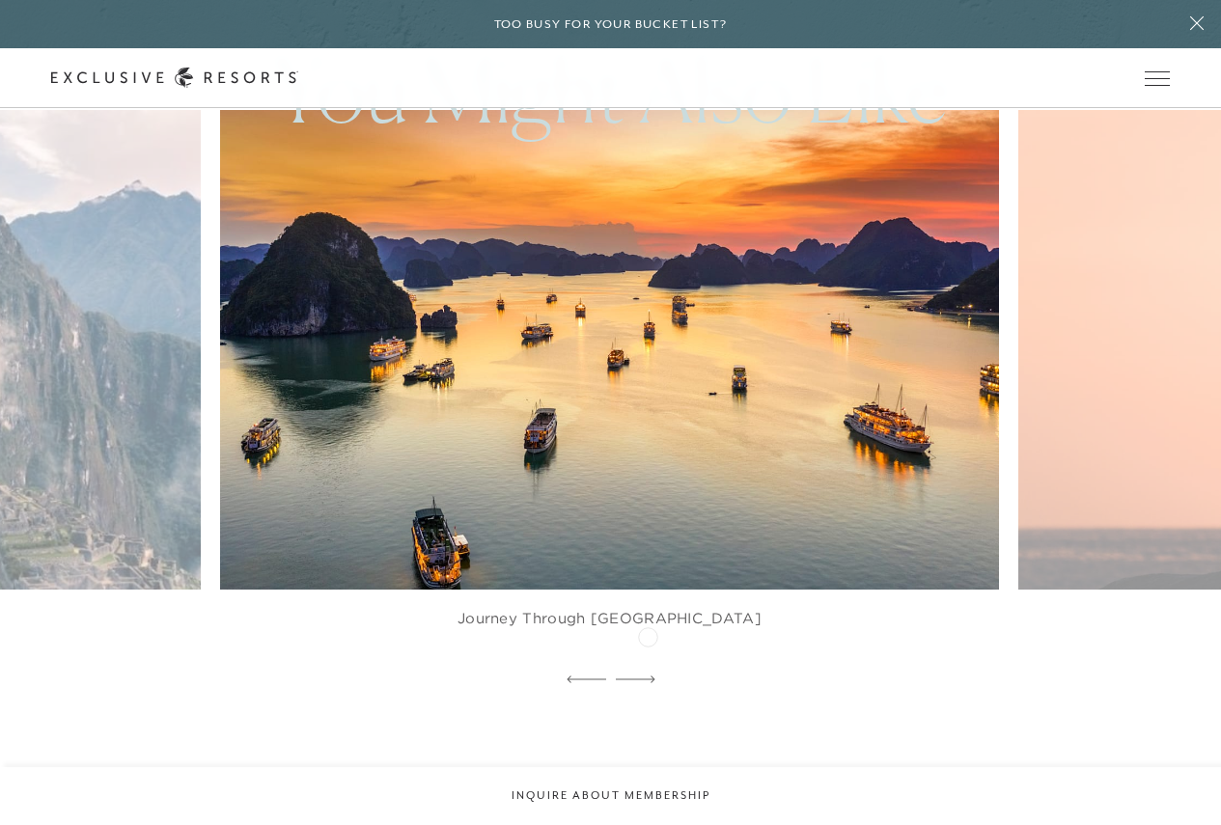
click at [648, 676] on icon at bounding box center [636, 680] width 40 height 8
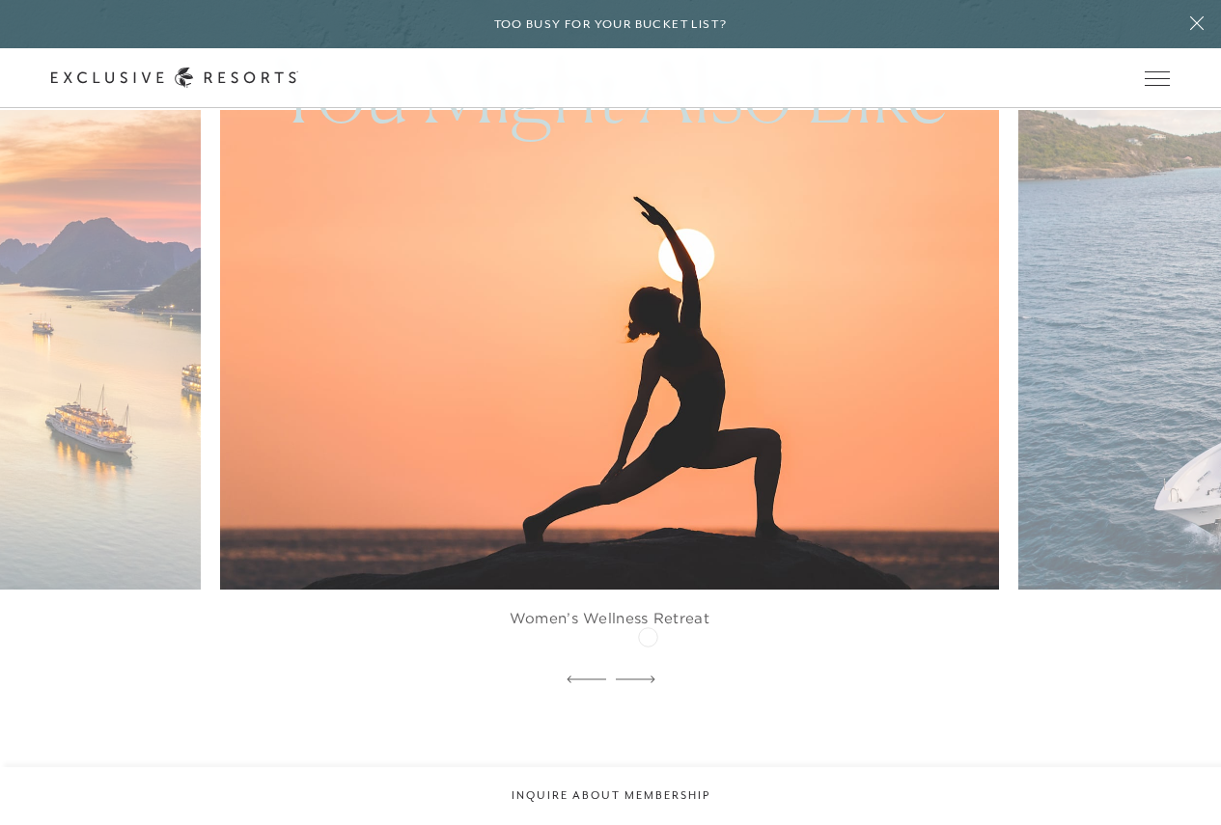
click at [648, 676] on icon at bounding box center [636, 680] width 40 height 8
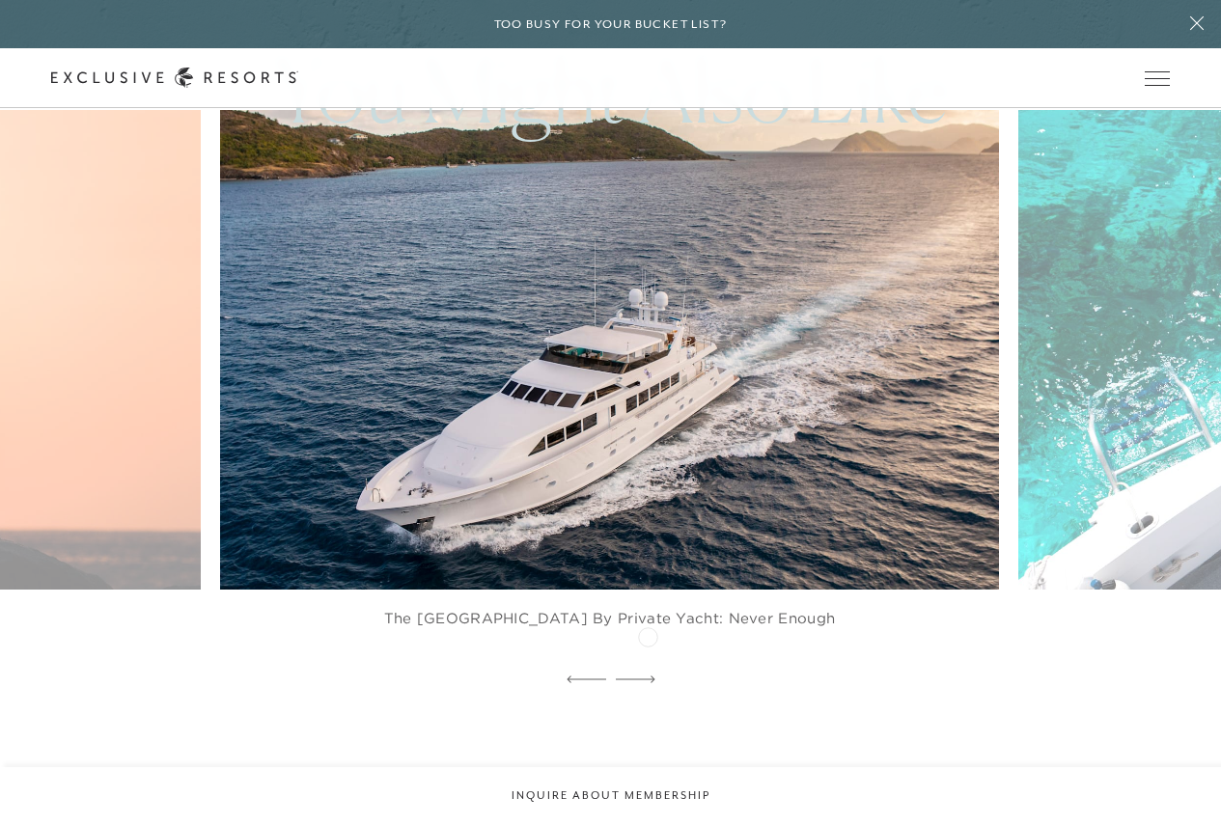
click at [648, 676] on icon at bounding box center [636, 680] width 40 height 8
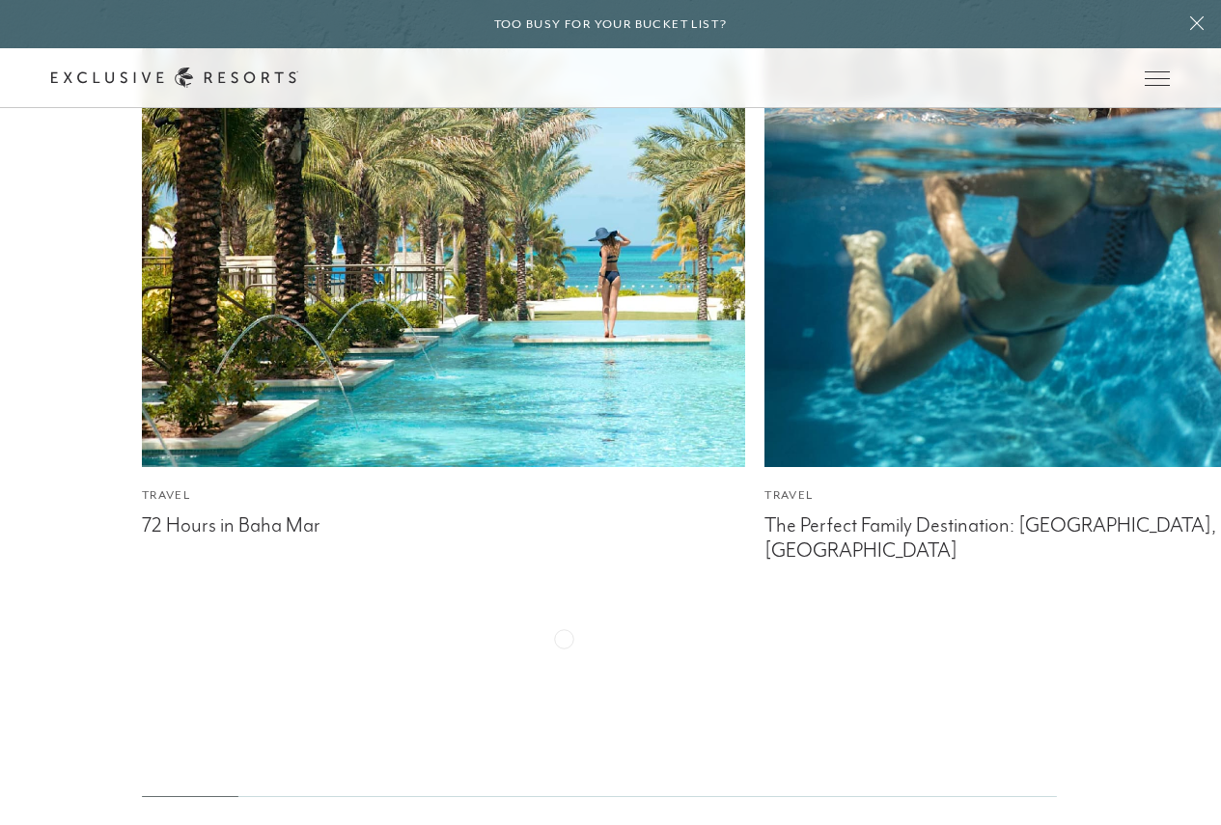
scroll to position [4781, 0]
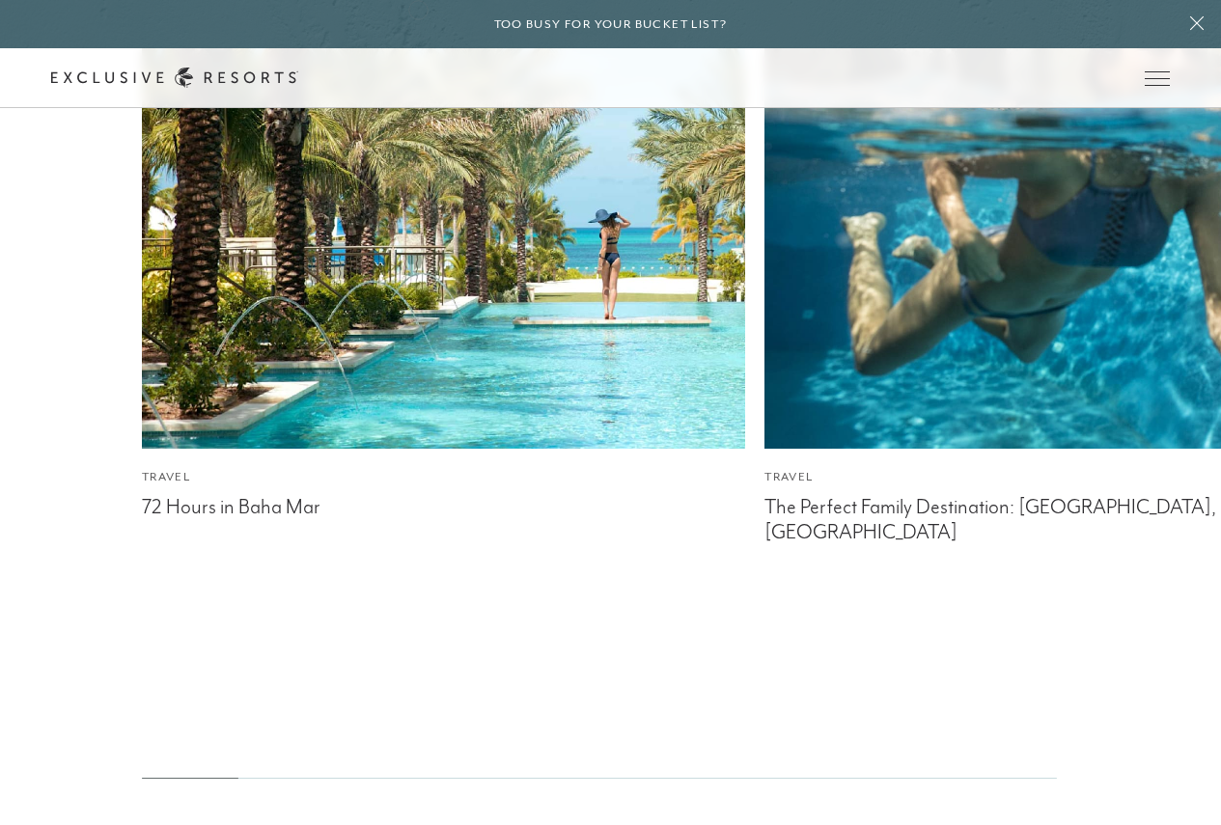
scroll to position [1930, 0]
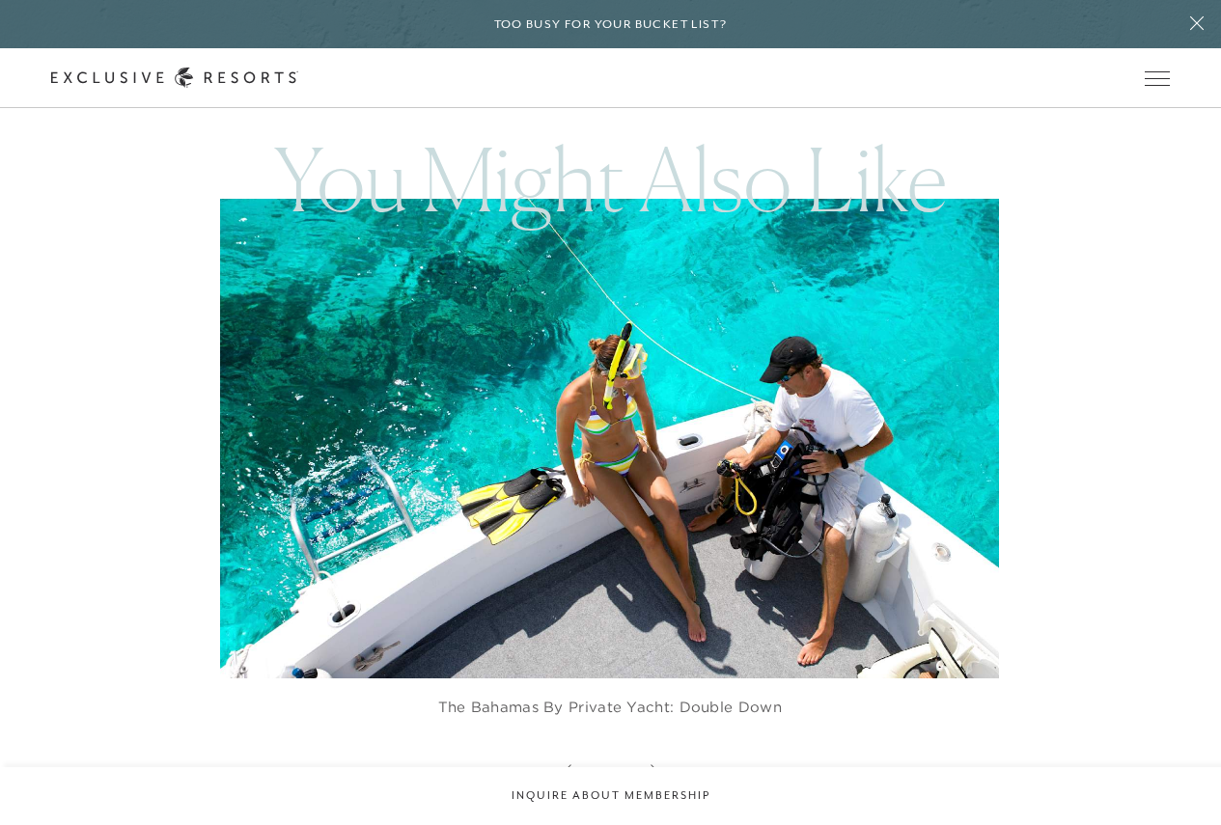
scroll to position [3571, 0]
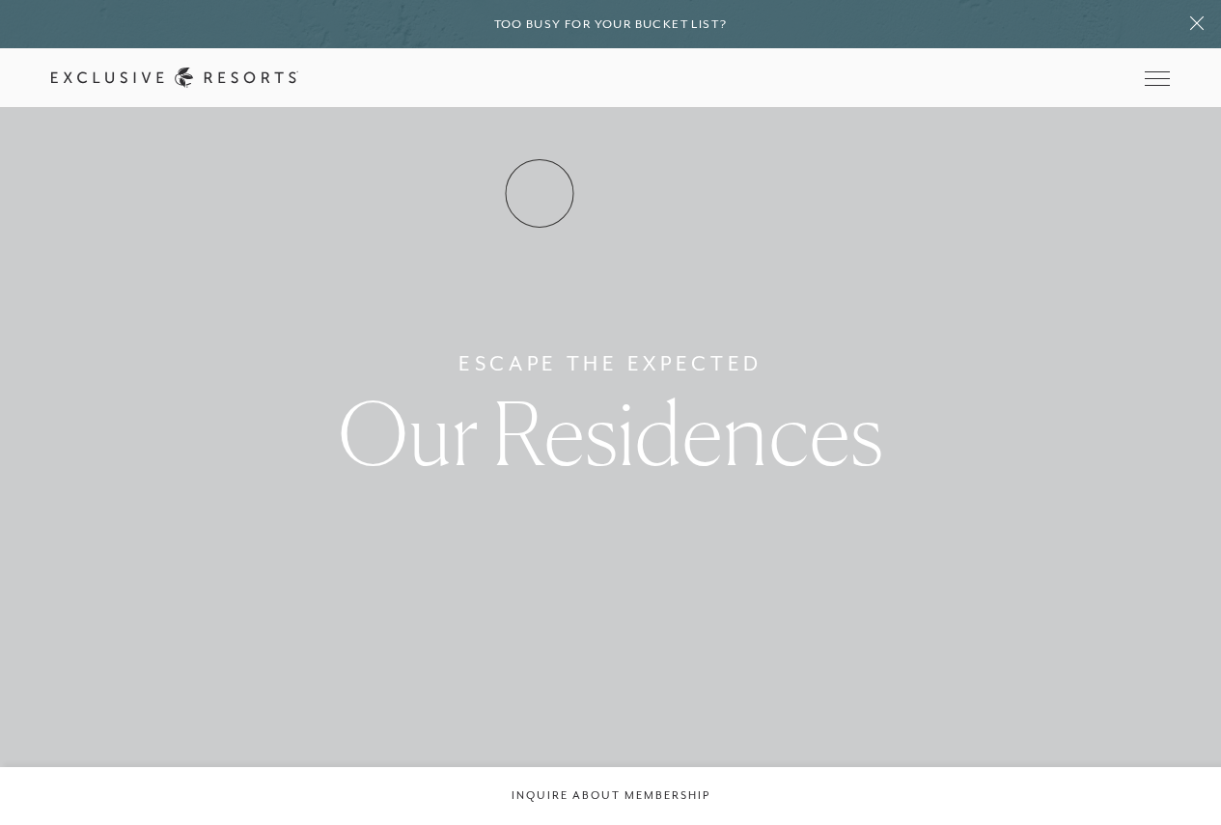
click at [0, 0] on link "How it works" at bounding box center [0, 0] width 0 height 0
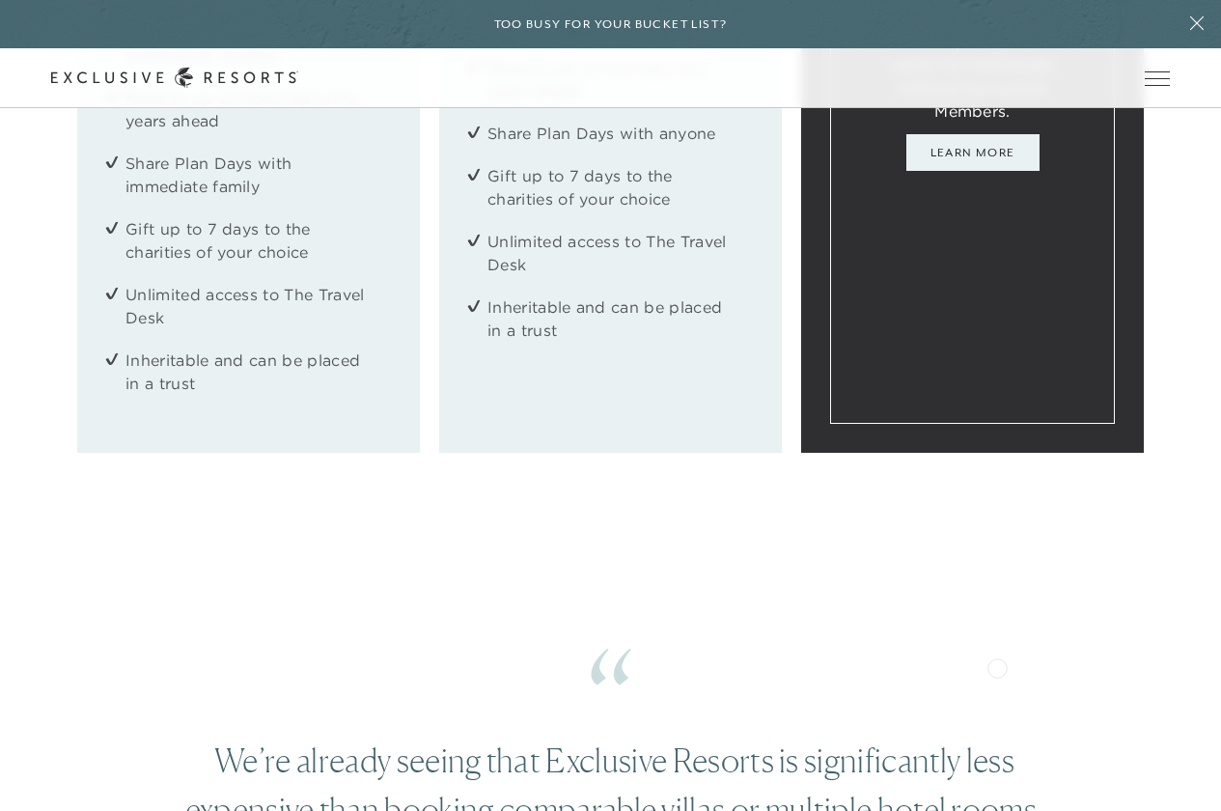
scroll to position [2895, 0]
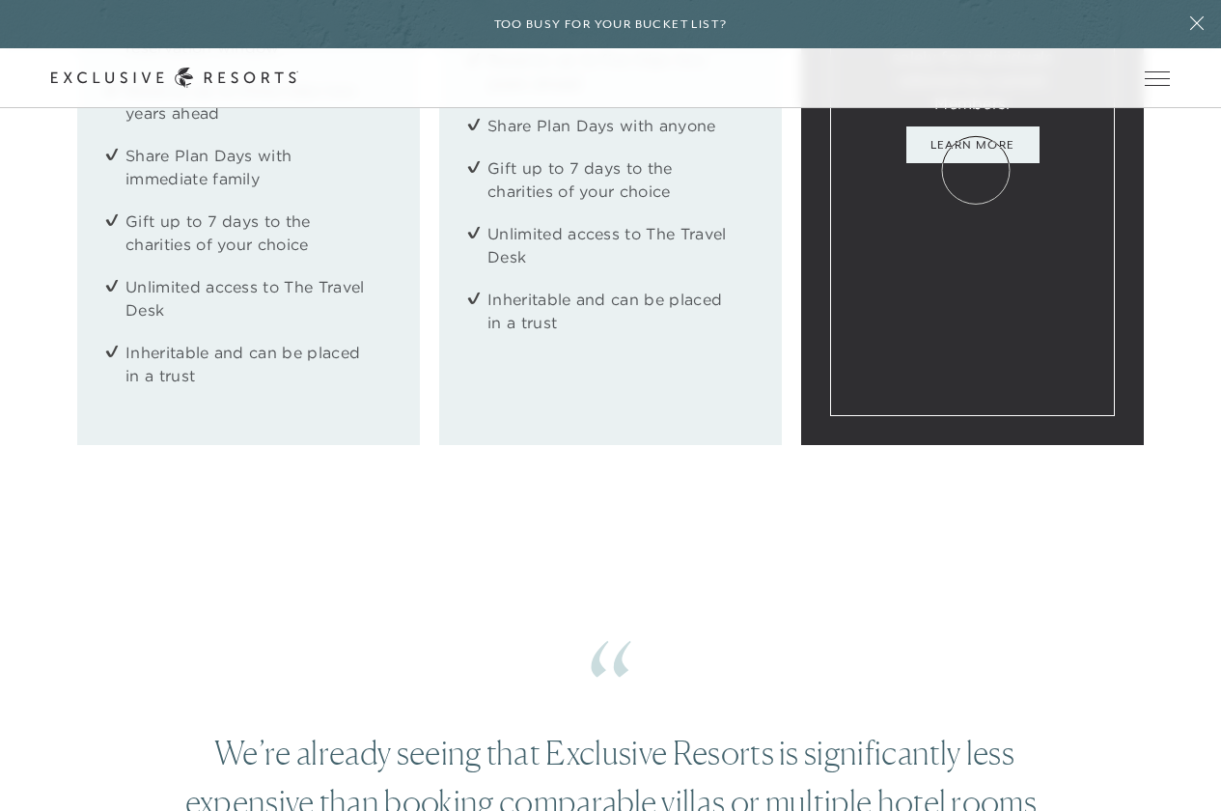
click at [976, 163] on link "Learn More" at bounding box center [972, 144] width 133 height 37
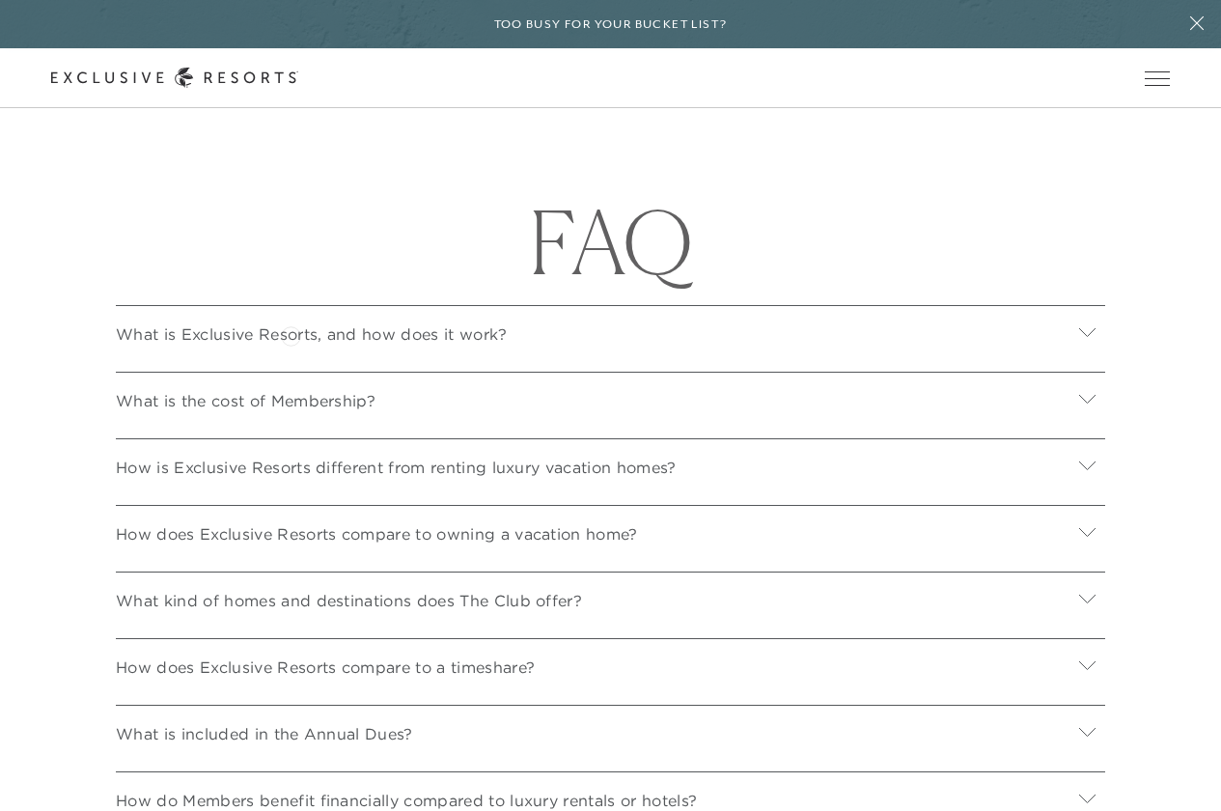
scroll to position [6868, 0]
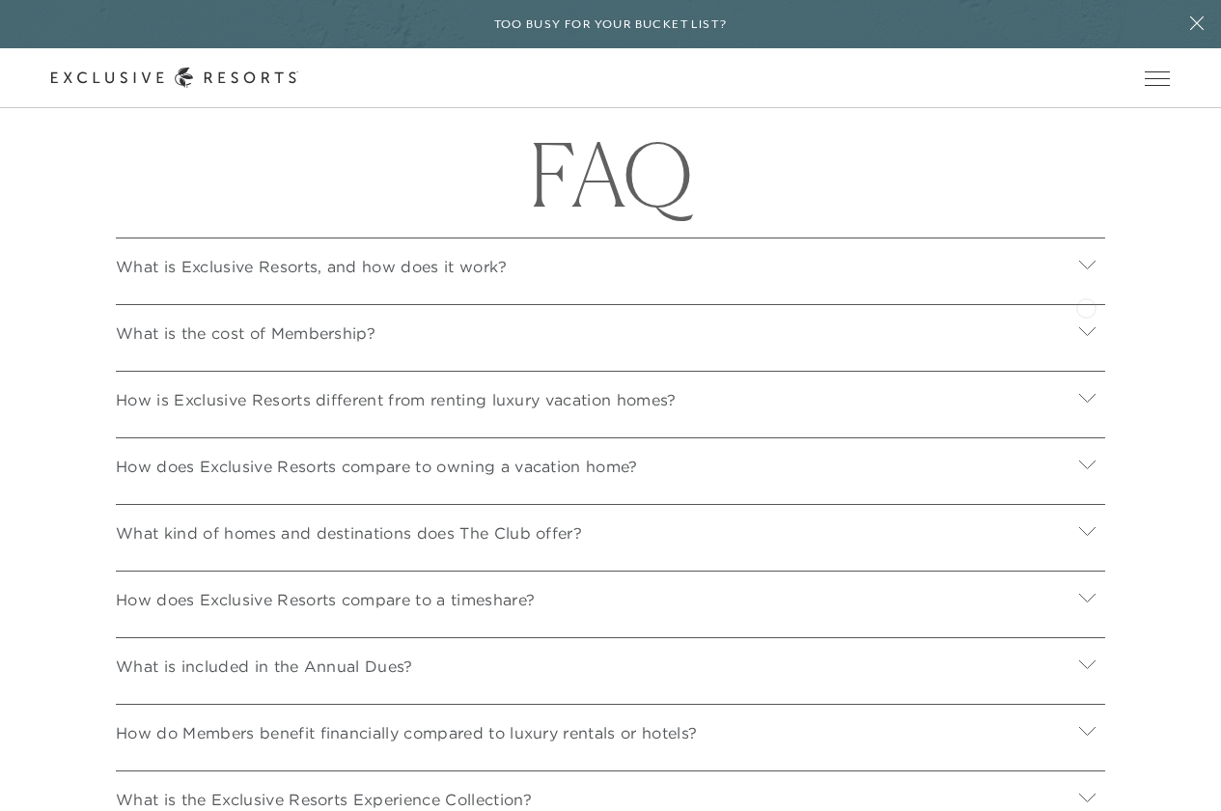
click at [1086, 268] on icon at bounding box center [1087, 264] width 16 height 9
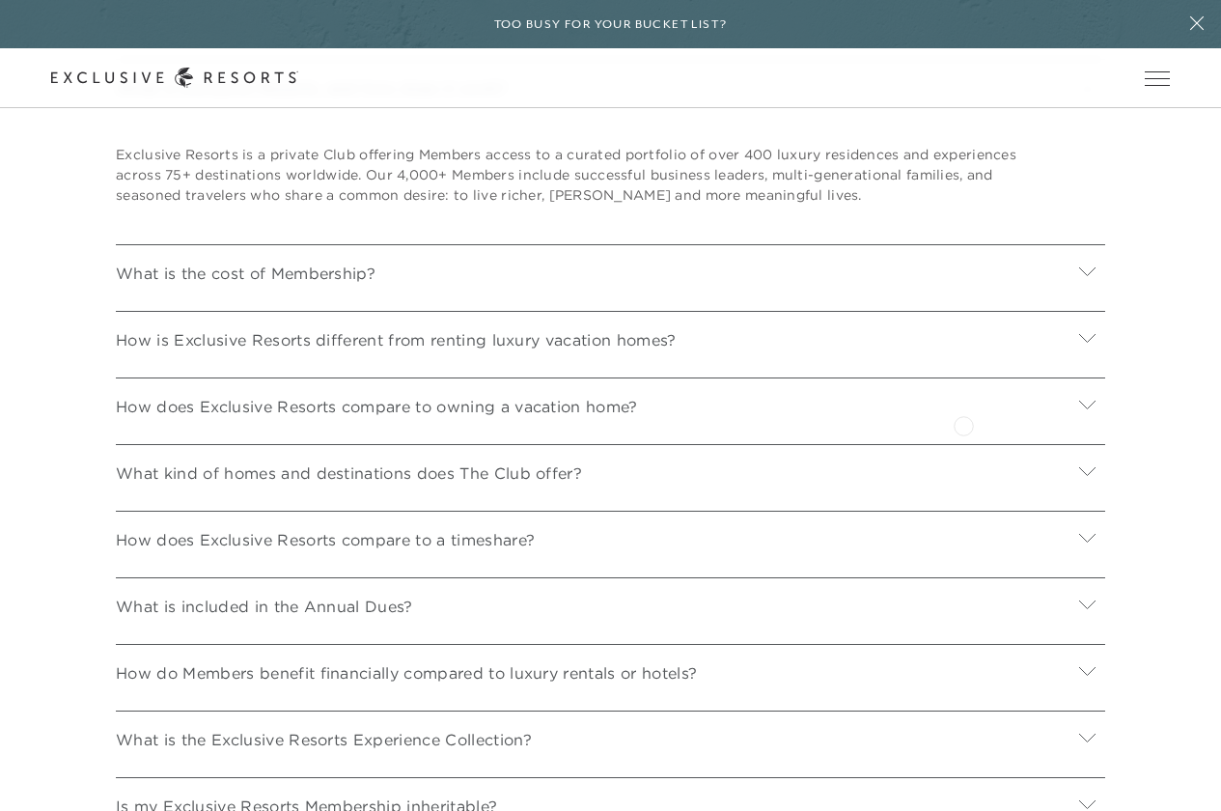
scroll to position [7061, 0]
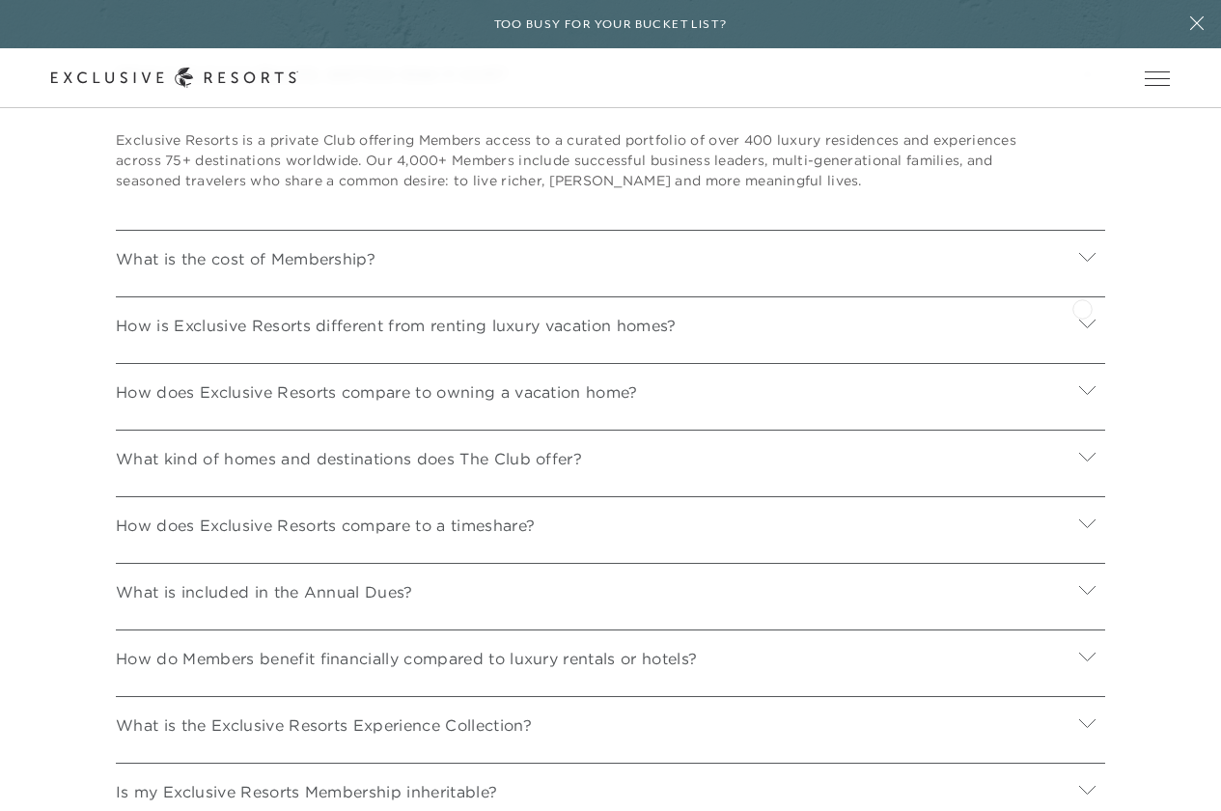
click at [1082, 265] on icon at bounding box center [1087, 256] width 18 height 18
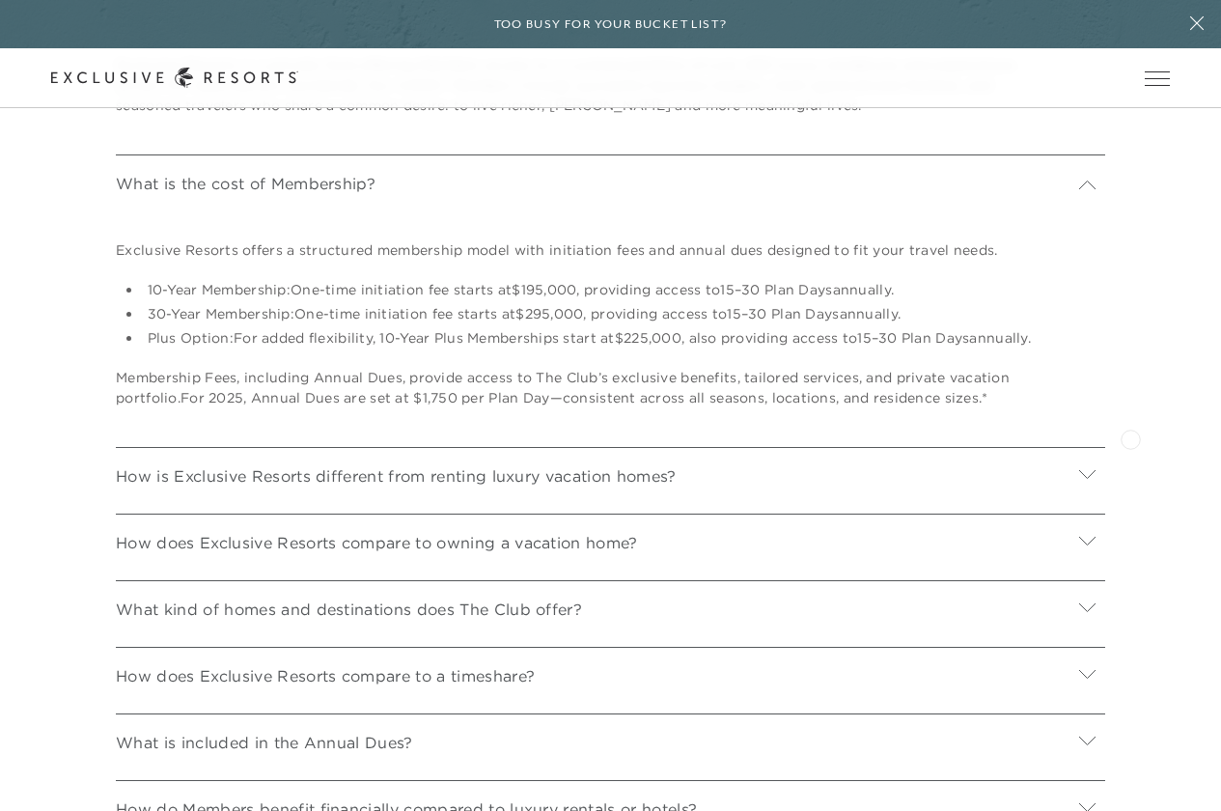
scroll to position [7158, 0]
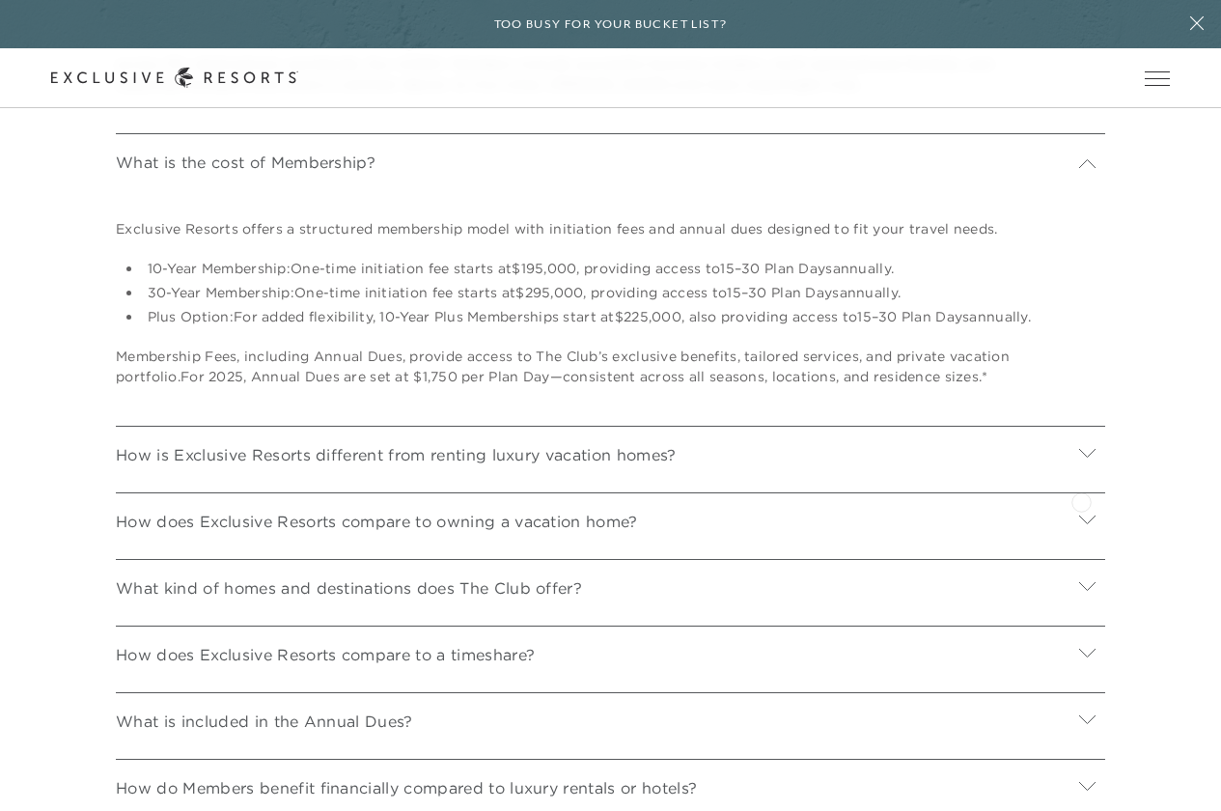
click at [1081, 461] on icon at bounding box center [1087, 452] width 18 height 18
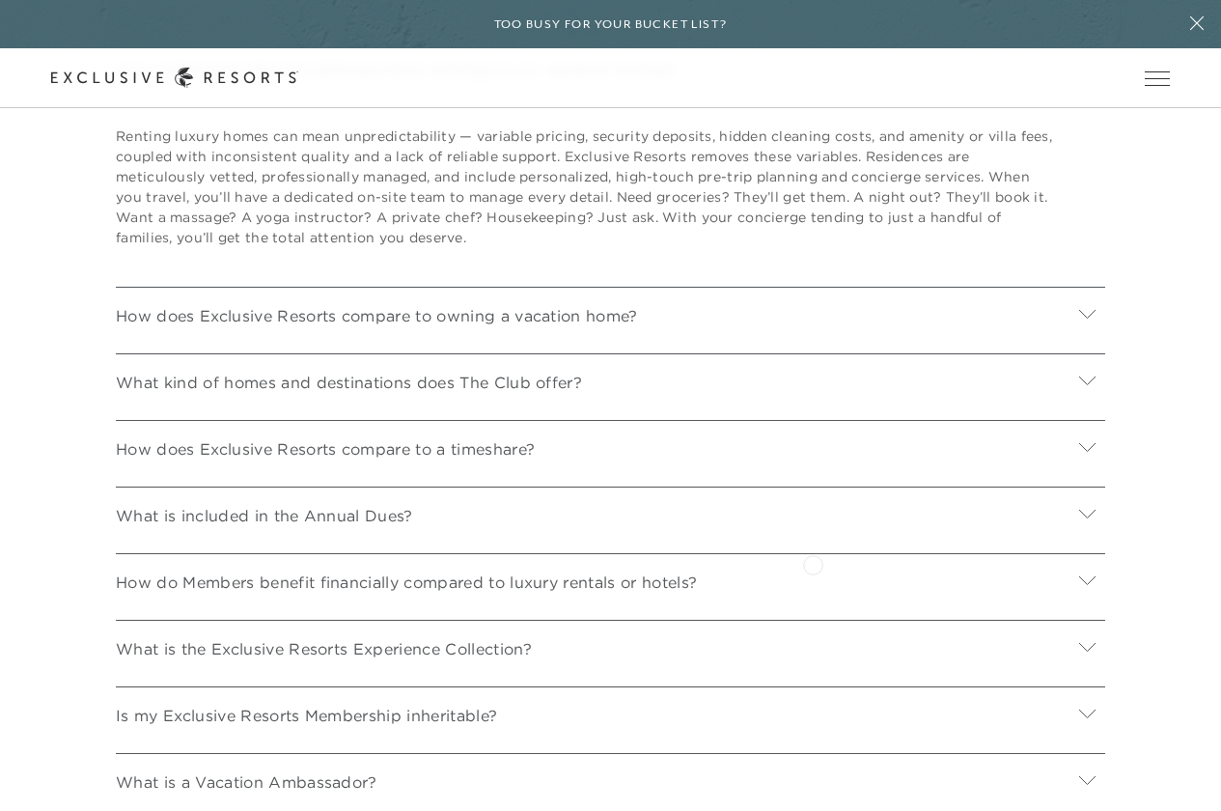
scroll to position [7544, 0]
click at [1080, 321] on icon at bounding box center [1087, 312] width 18 height 18
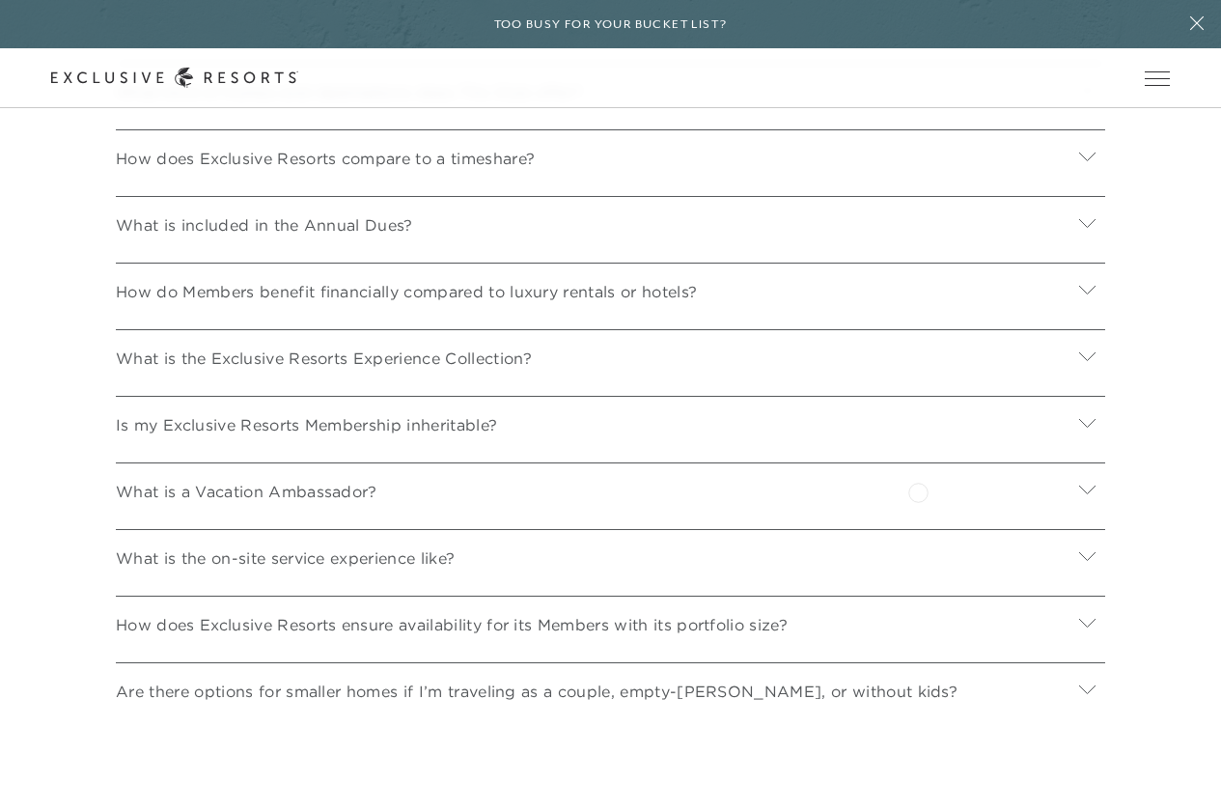
scroll to position [8219, 0]
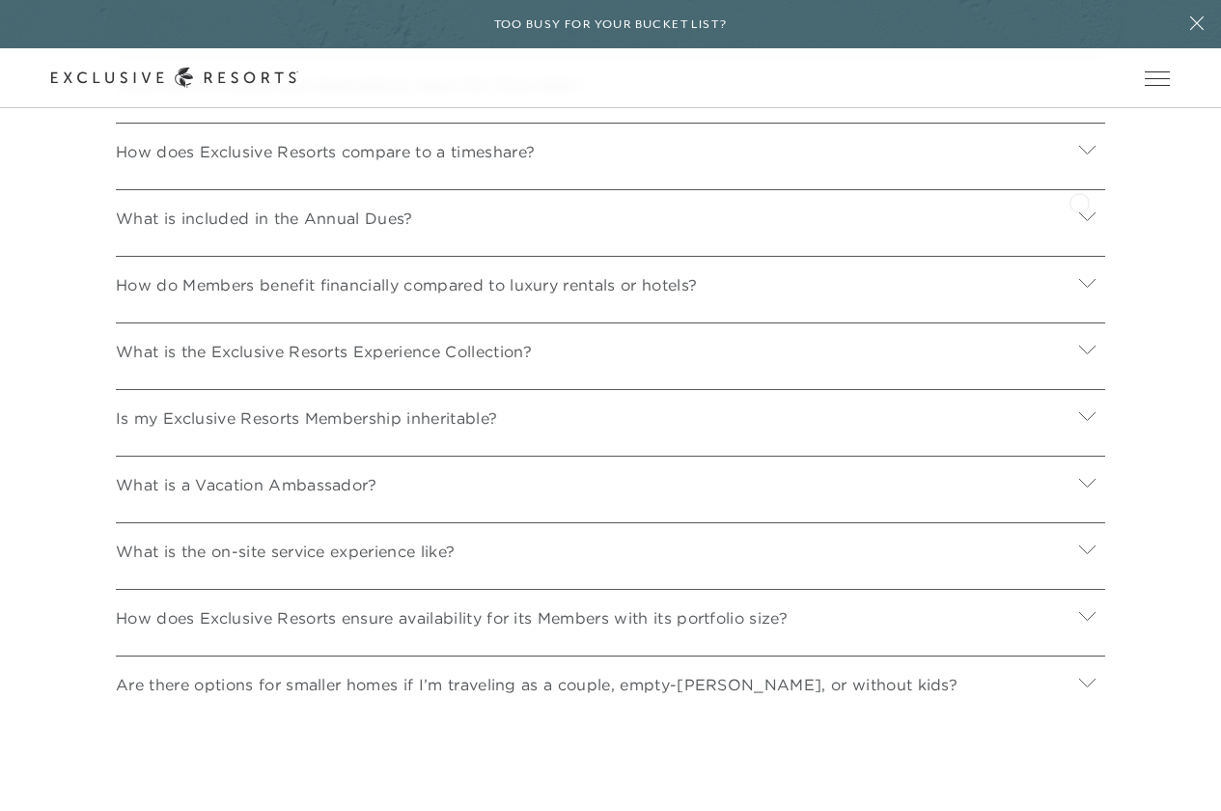
click at [1079, 158] on icon at bounding box center [1087, 149] width 18 height 18
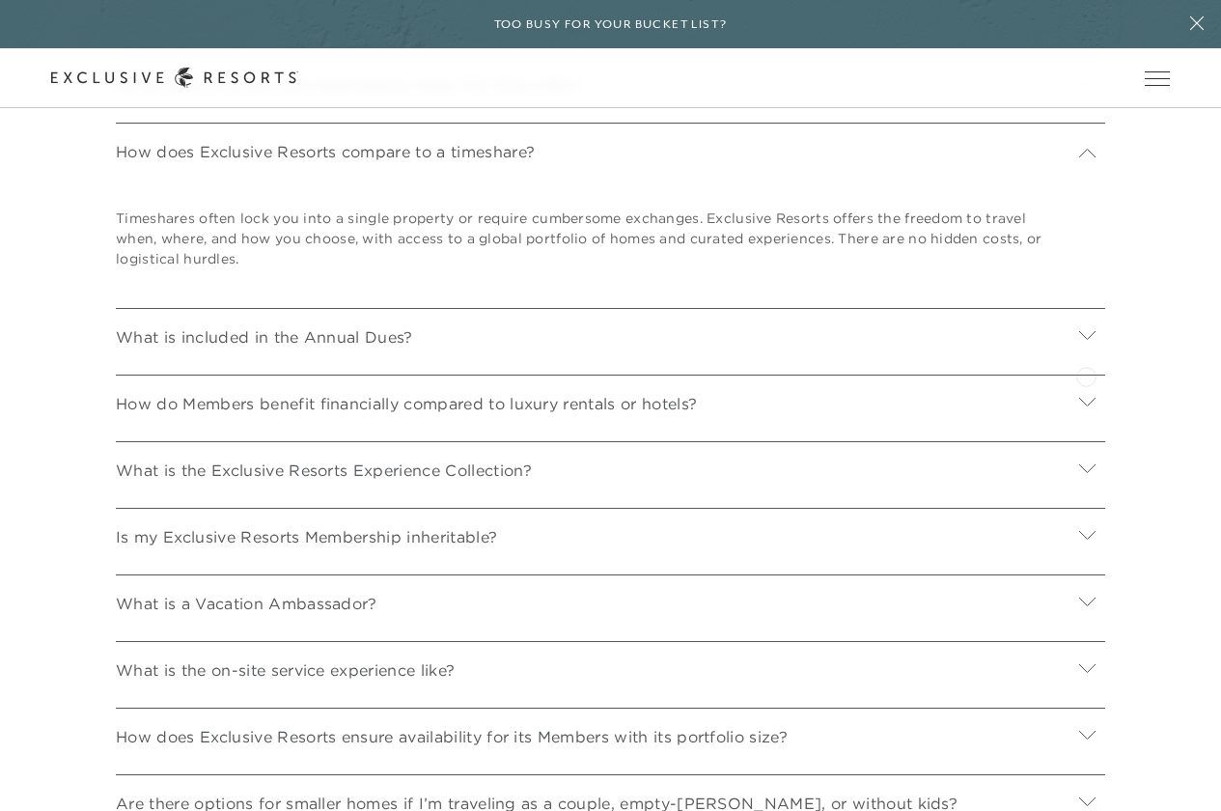
click at [1086, 344] on icon at bounding box center [1087, 334] width 18 height 18
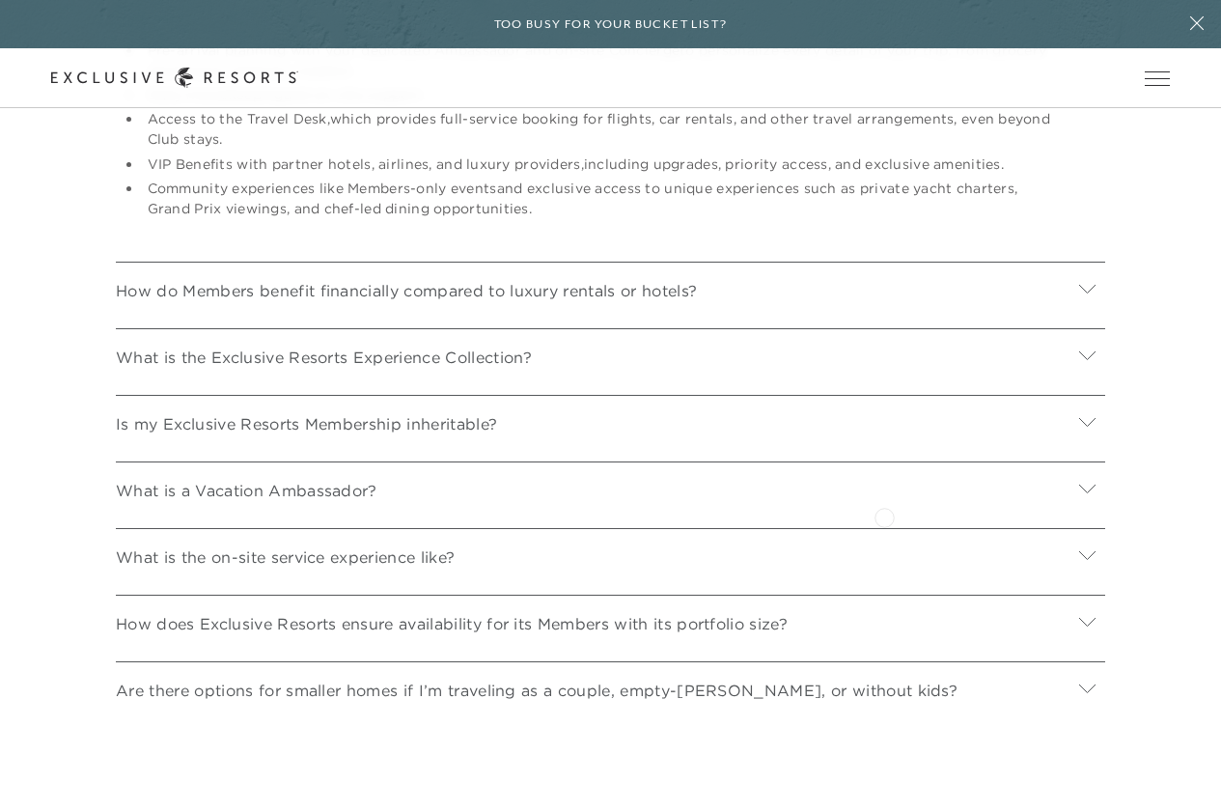
scroll to position [8702, 0]
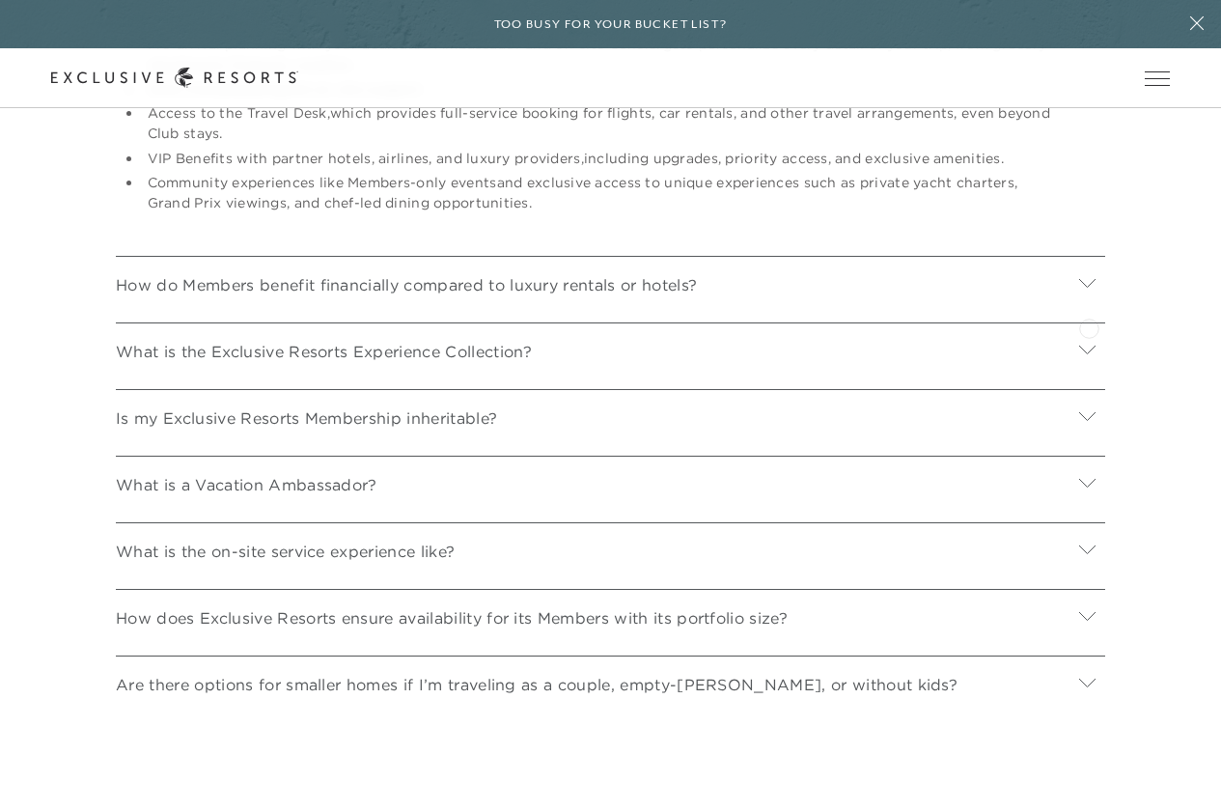
click at [1089, 287] on icon at bounding box center [1087, 282] width 16 height 9
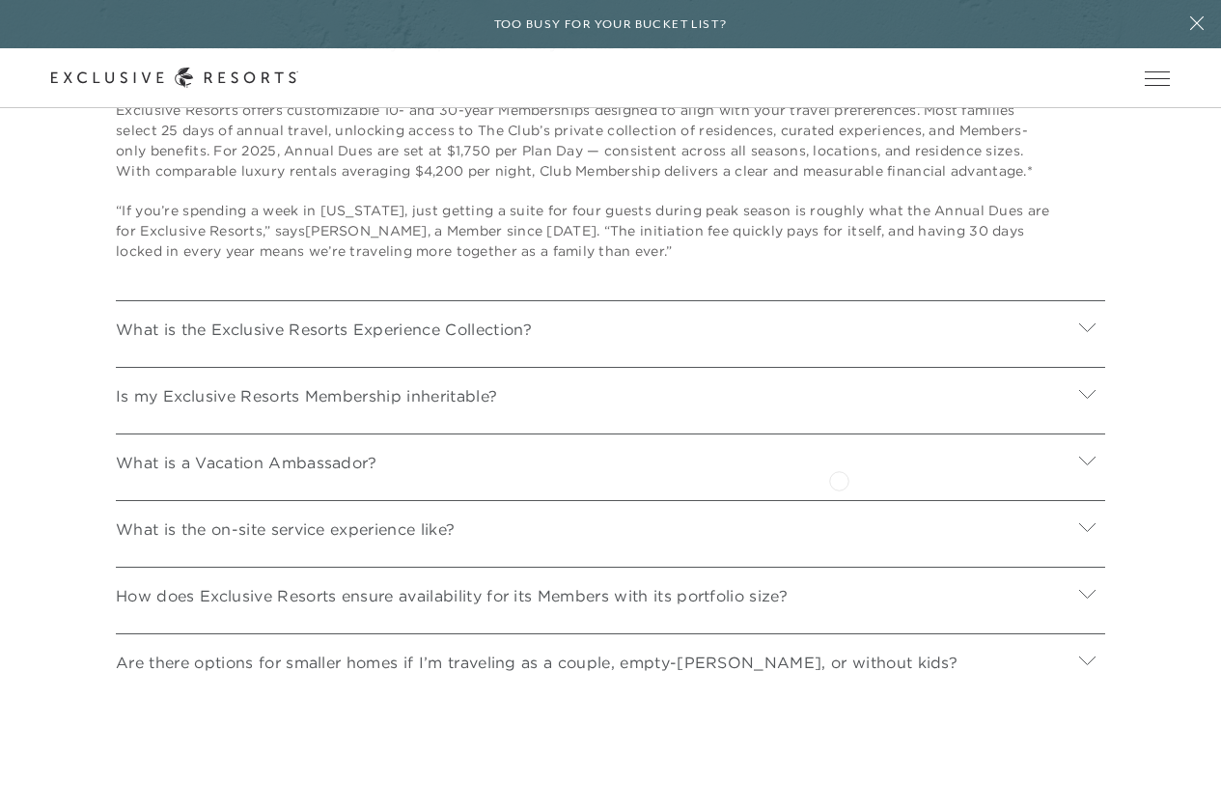
scroll to position [8991, 0]
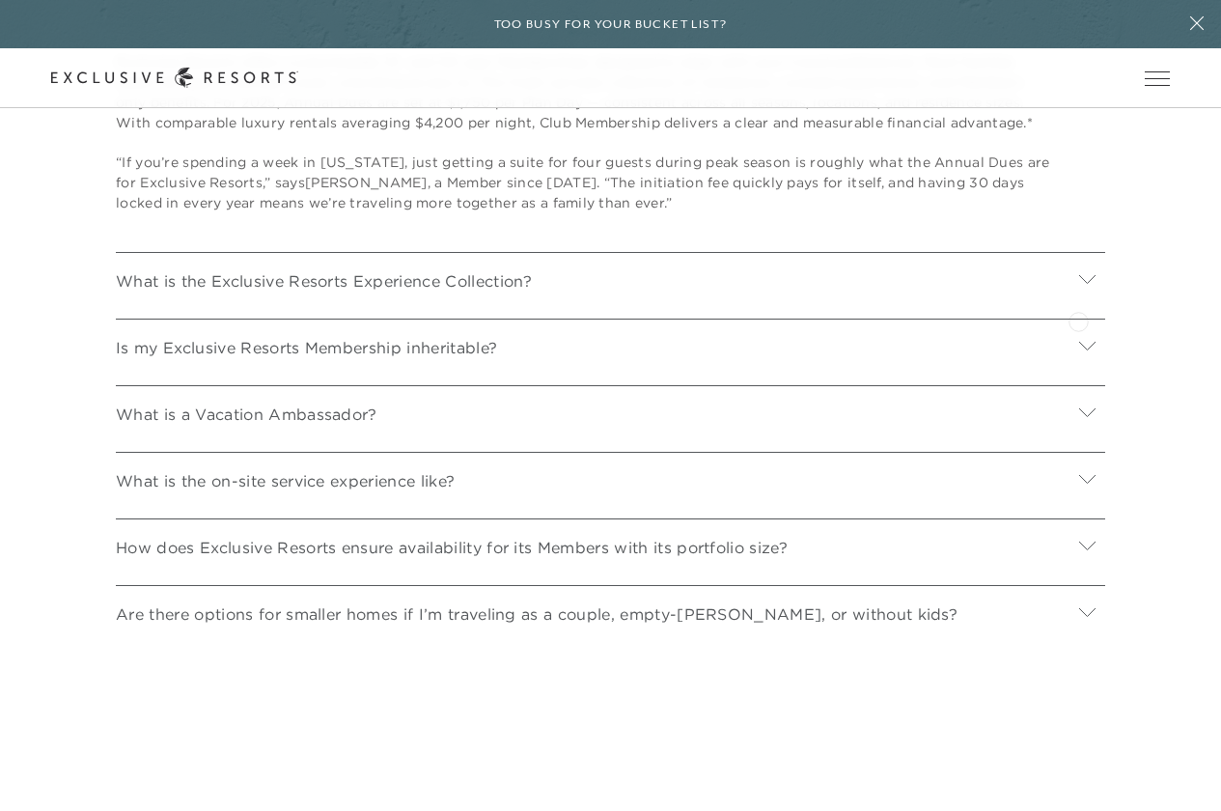
click at [1078, 288] on icon at bounding box center [1087, 278] width 18 height 18
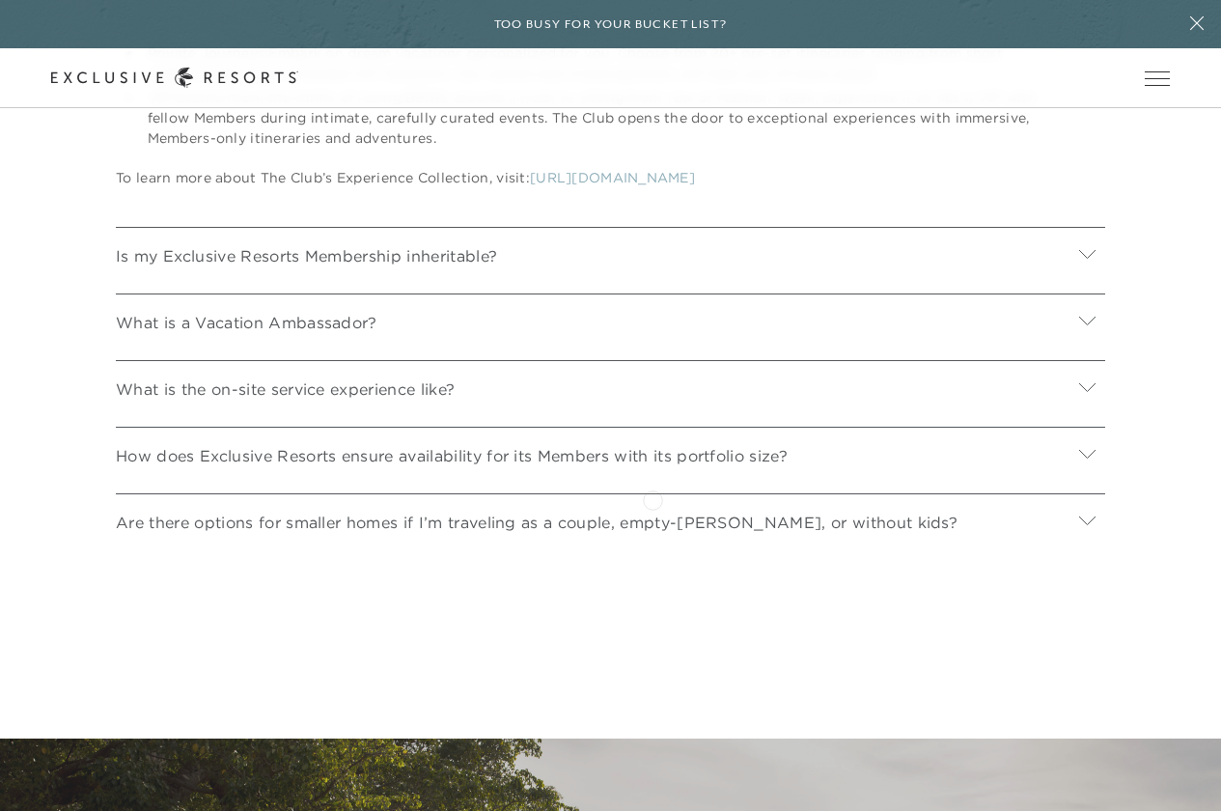
scroll to position [9474, 0]
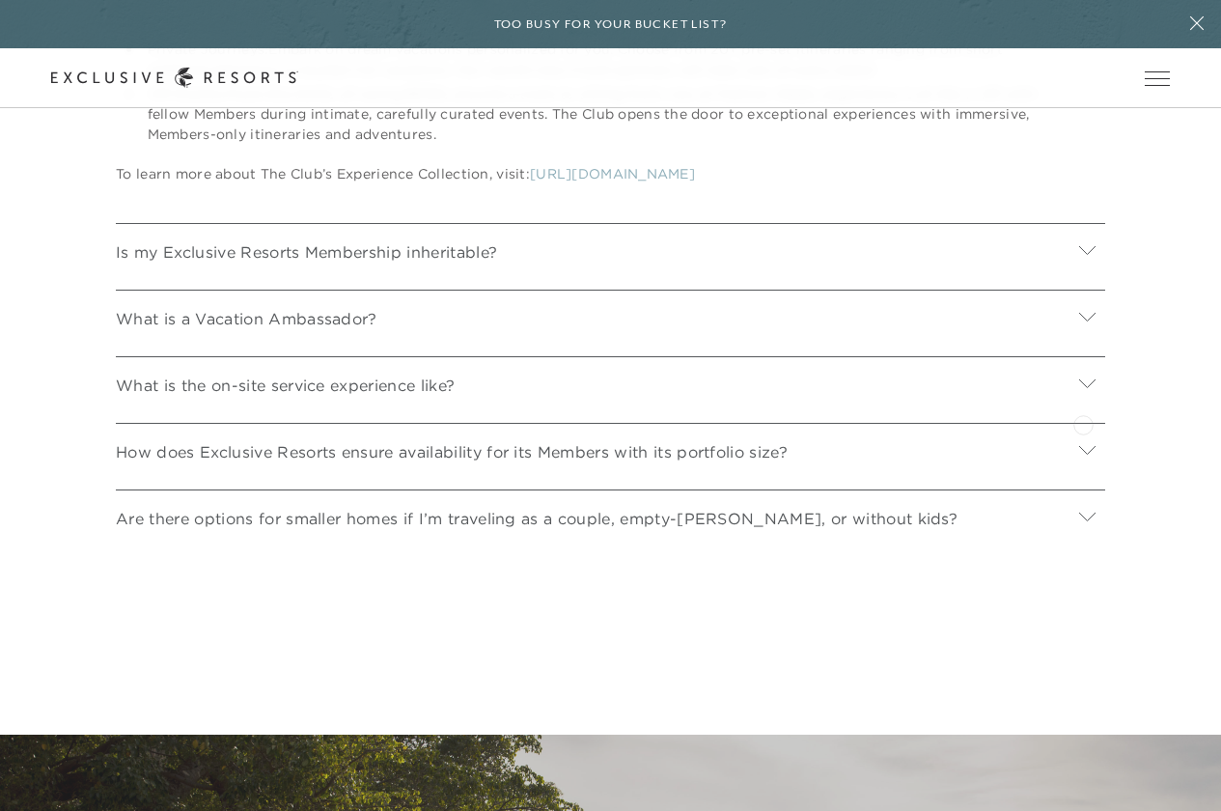
click at [1083, 392] on icon at bounding box center [1087, 382] width 18 height 18
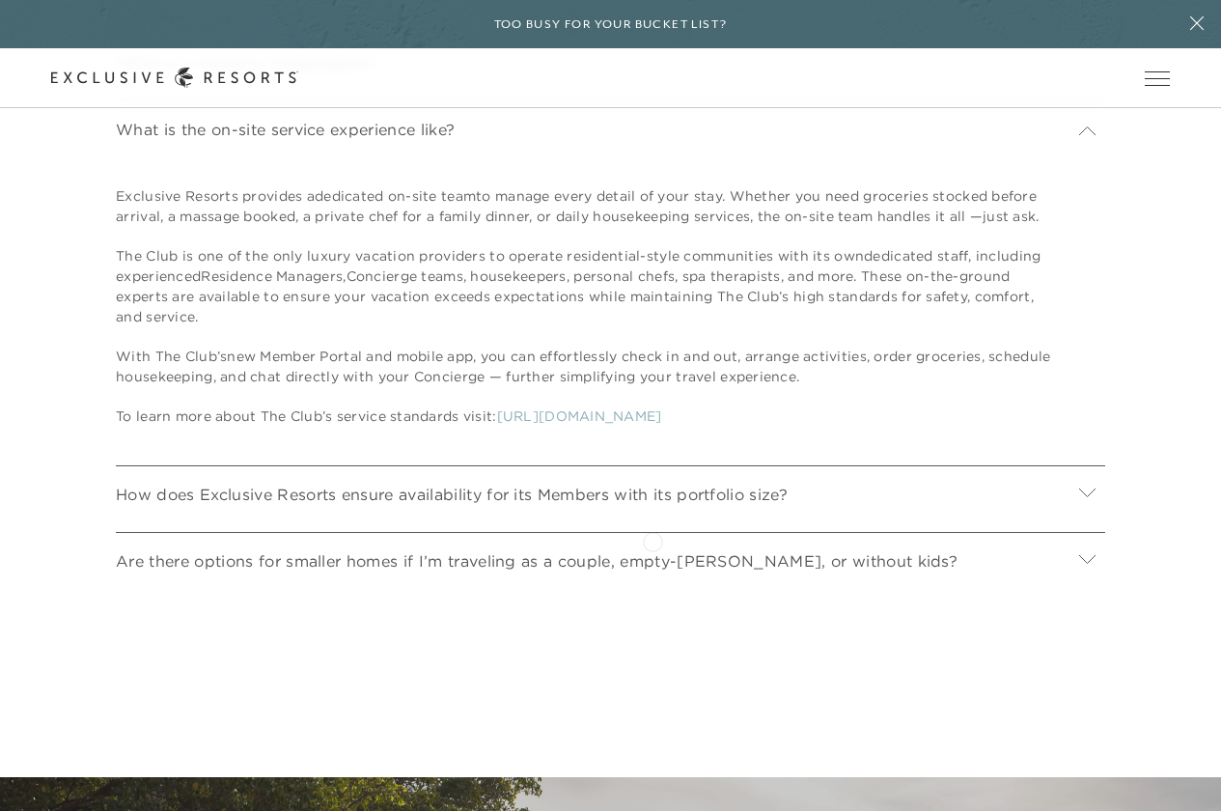
scroll to position [9763, 0]
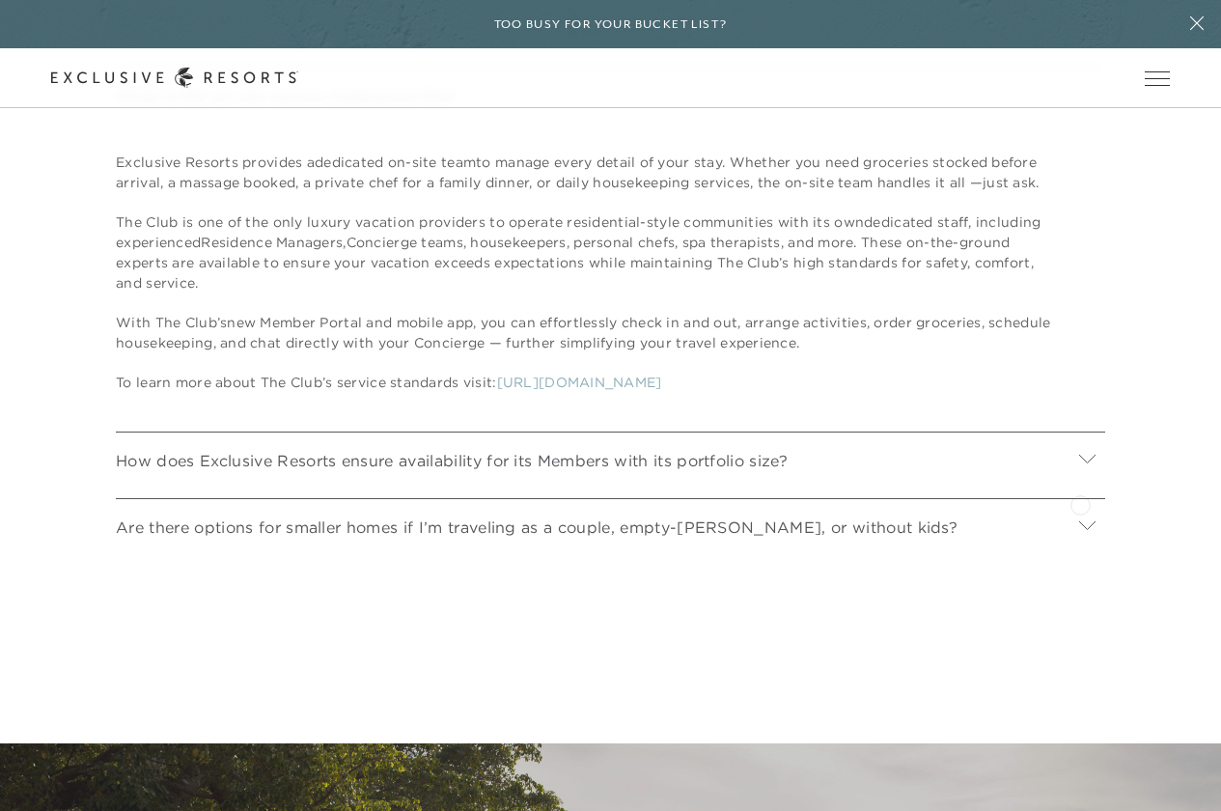
click at [1080, 462] on icon at bounding box center [1087, 458] width 16 height 9
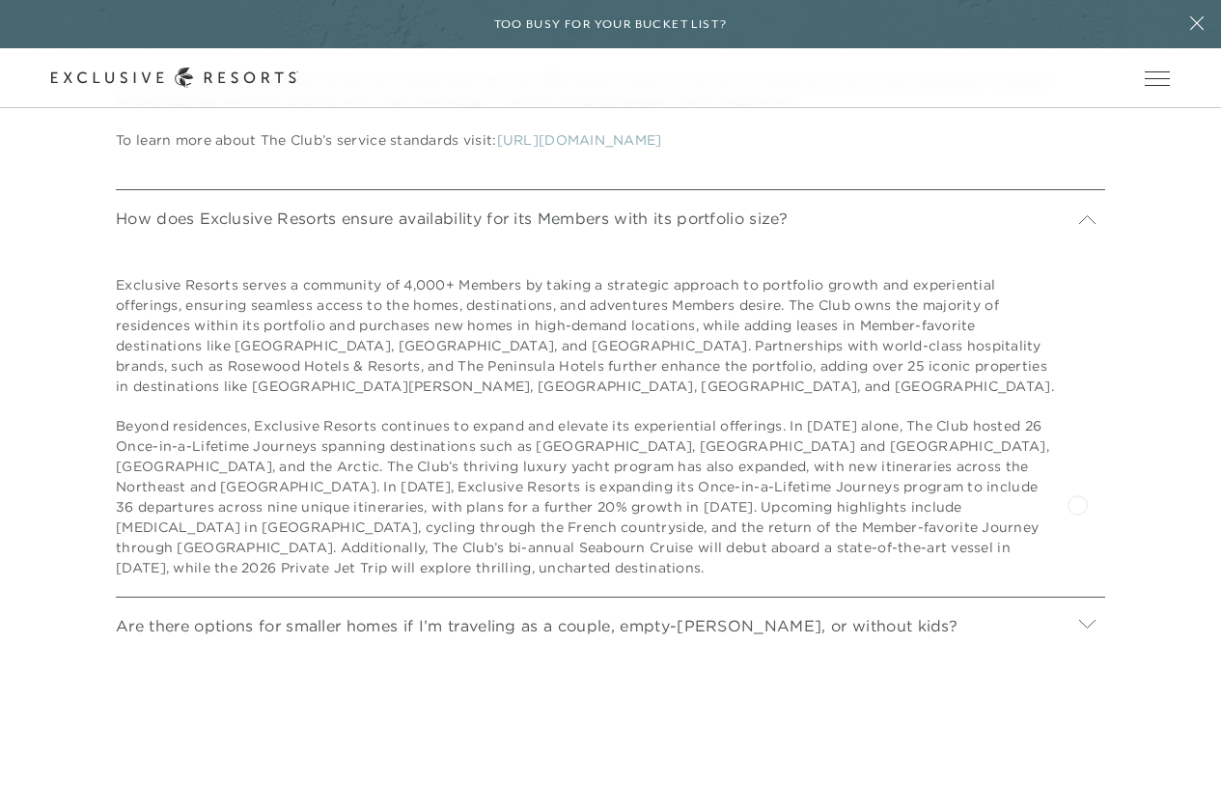
scroll to position [10053, 0]
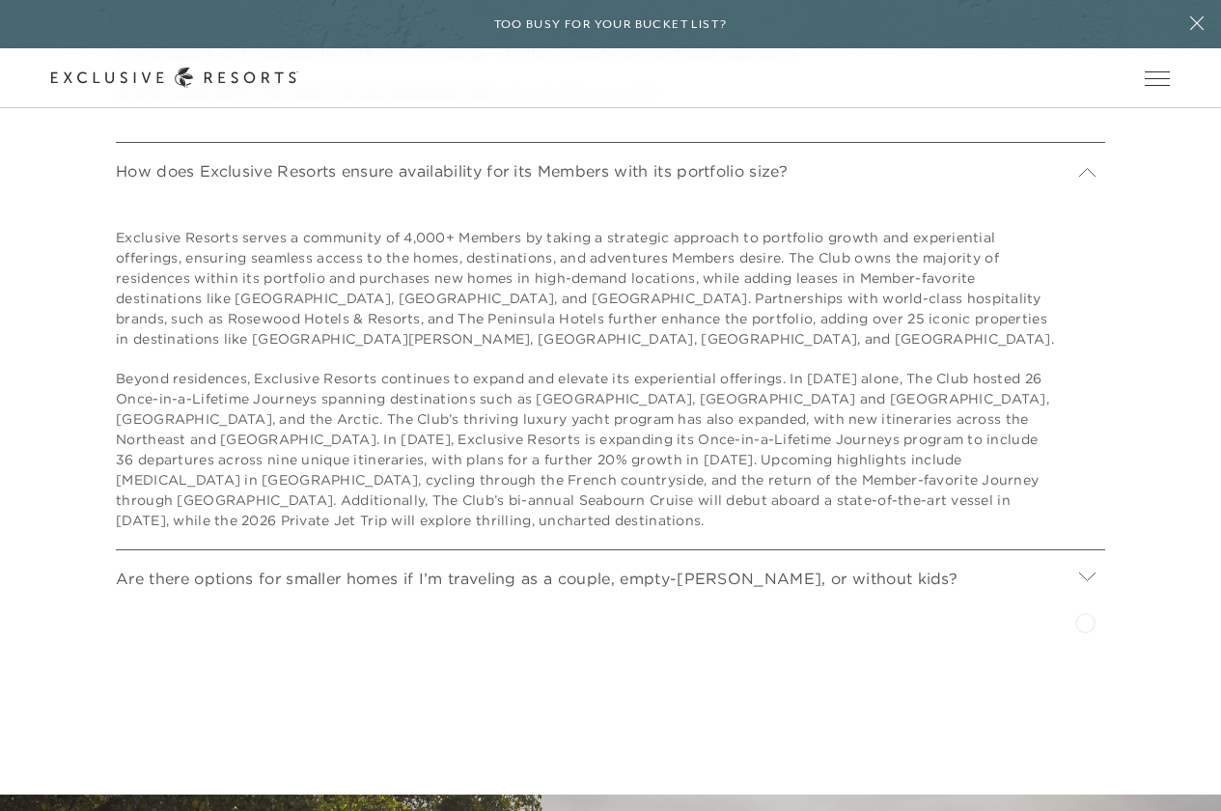
click at [1085, 580] on icon at bounding box center [1087, 575] width 16 height 9
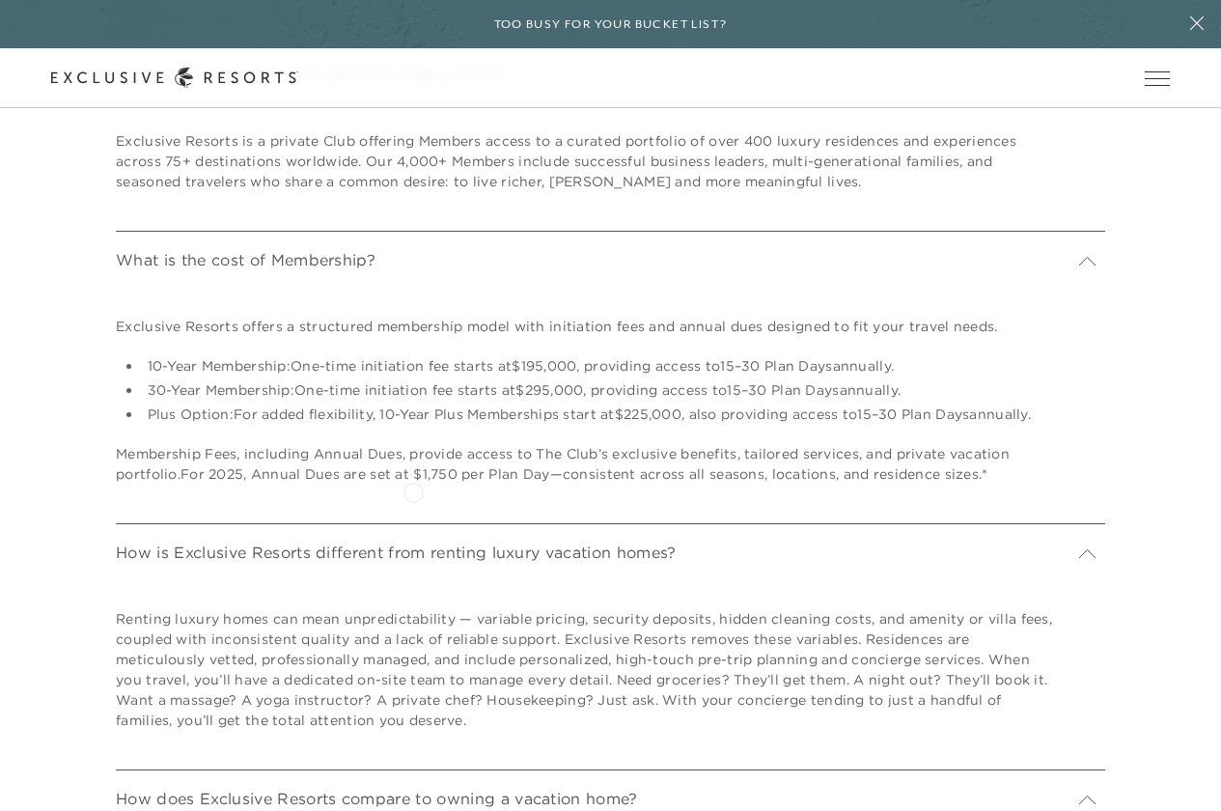
scroll to position [7074, 0]
